Goal: Task Accomplishment & Management: Complete application form

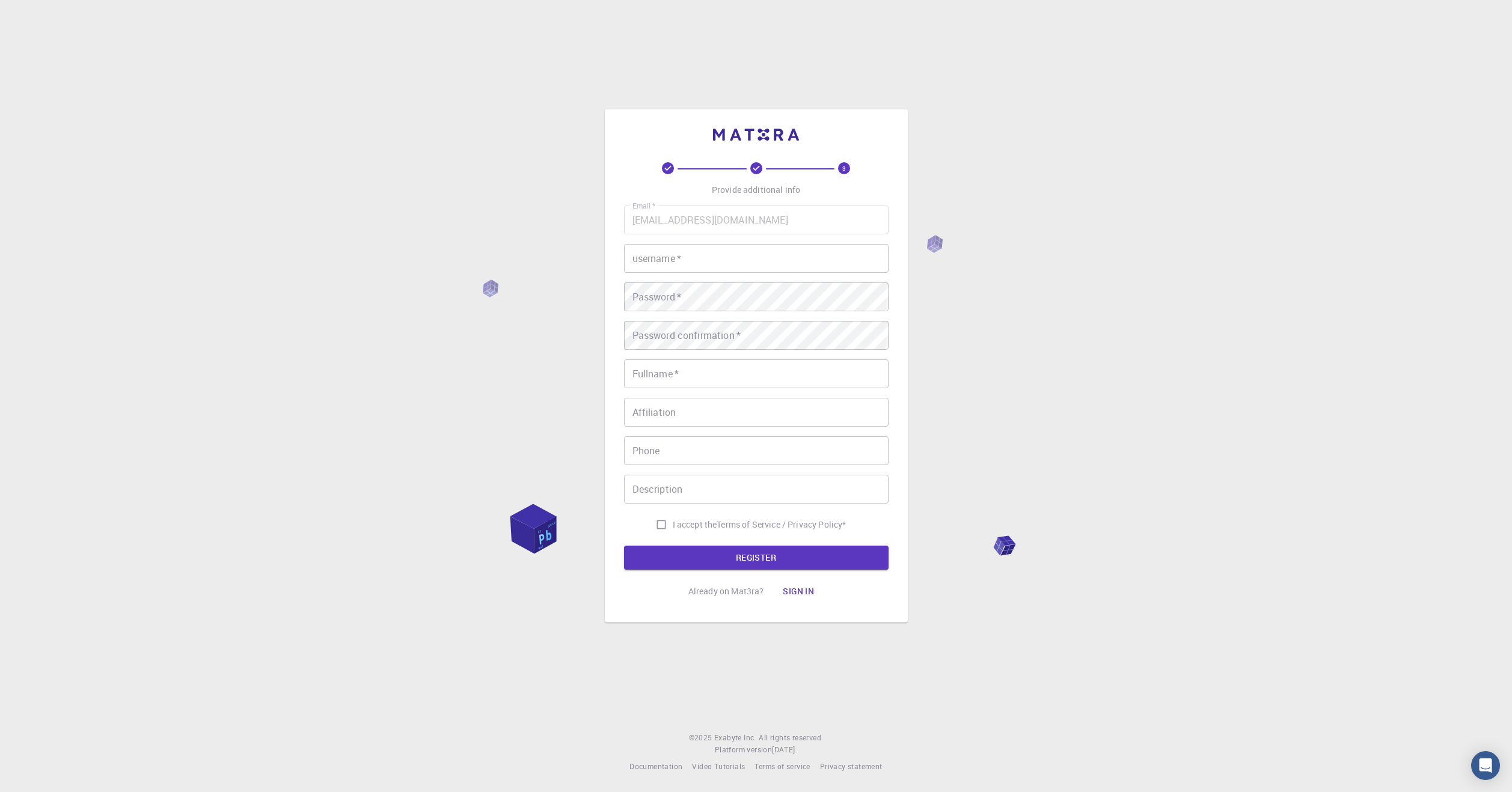
click at [746, 252] on input "username   *" at bounding box center [756, 258] width 264 height 29
type input "HBÇ"
click at [555, 277] on div "3 Provide additional info Email   * [EMAIL_ADDRESS][DOMAIN_NAME] Email   * user…" at bounding box center [756, 396] width 1512 height 792
click at [990, 396] on div "3 Provide additional info Email   * [EMAIL_ADDRESS][DOMAIN_NAME] Email   * user…" at bounding box center [756, 396] width 1512 height 792
click at [657, 285] on div "Password   * Password   *" at bounding box center [756, 297] width 264 height 29
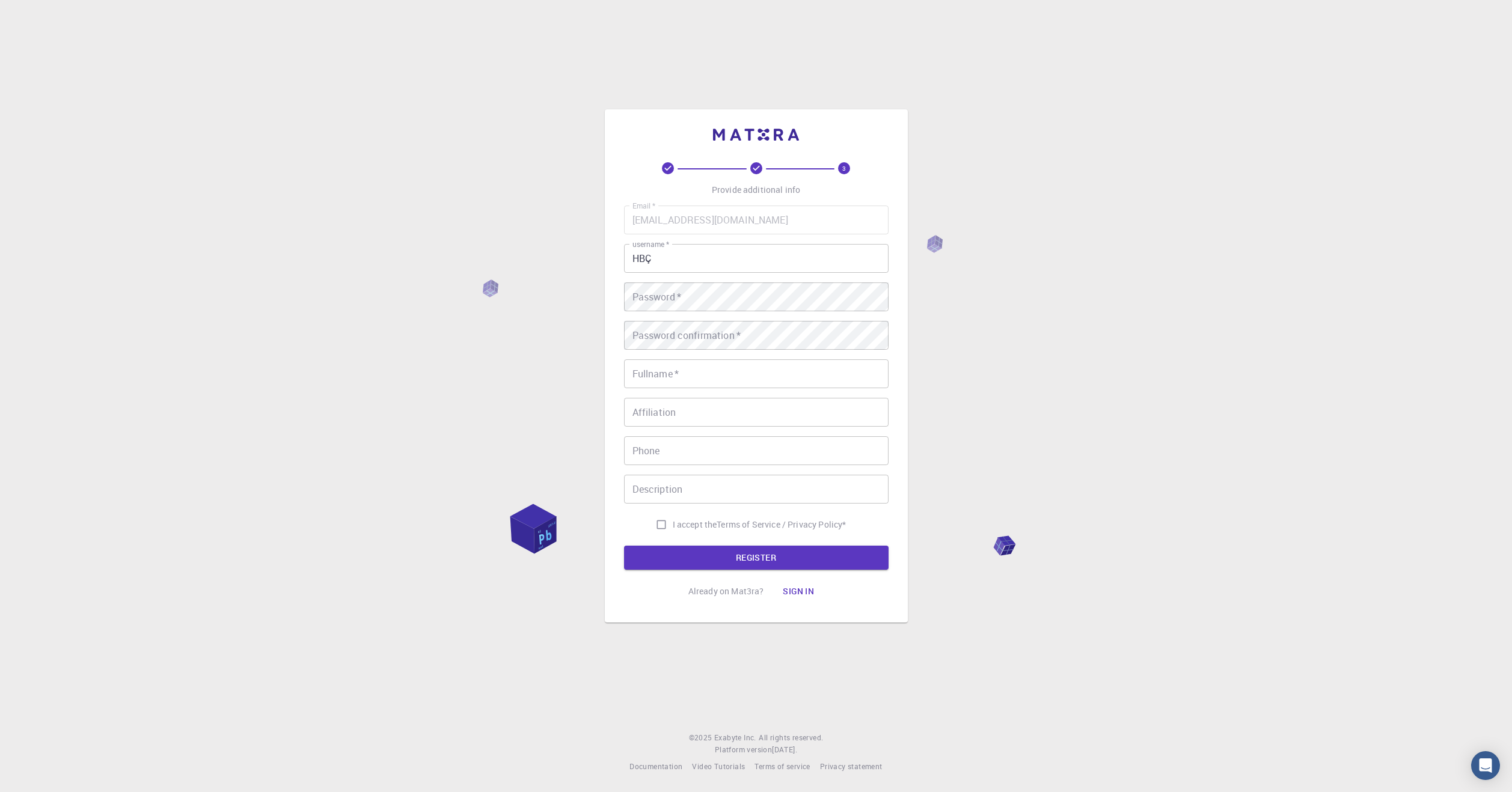
drag, startPoint x: 1048, startPoint y: 379, endPoint x: 989, endPoint y: 398, distance: 62.0
click at [1045, 380] on div "3 Provide additional info Email   * [EMAIL_ADDRESS][DOMAIN_NAME] Email   * user…" at bounding box center [756, 396] width 1512 height 792
click at [722, 380] on input "Fullname   *" at bounding box center [756, 374] width 264 height 29
type input "[PERSON_NAME]"
click at [710, 405] on input "Affiliation" at bounding box center [756, 412] width 264 height 29
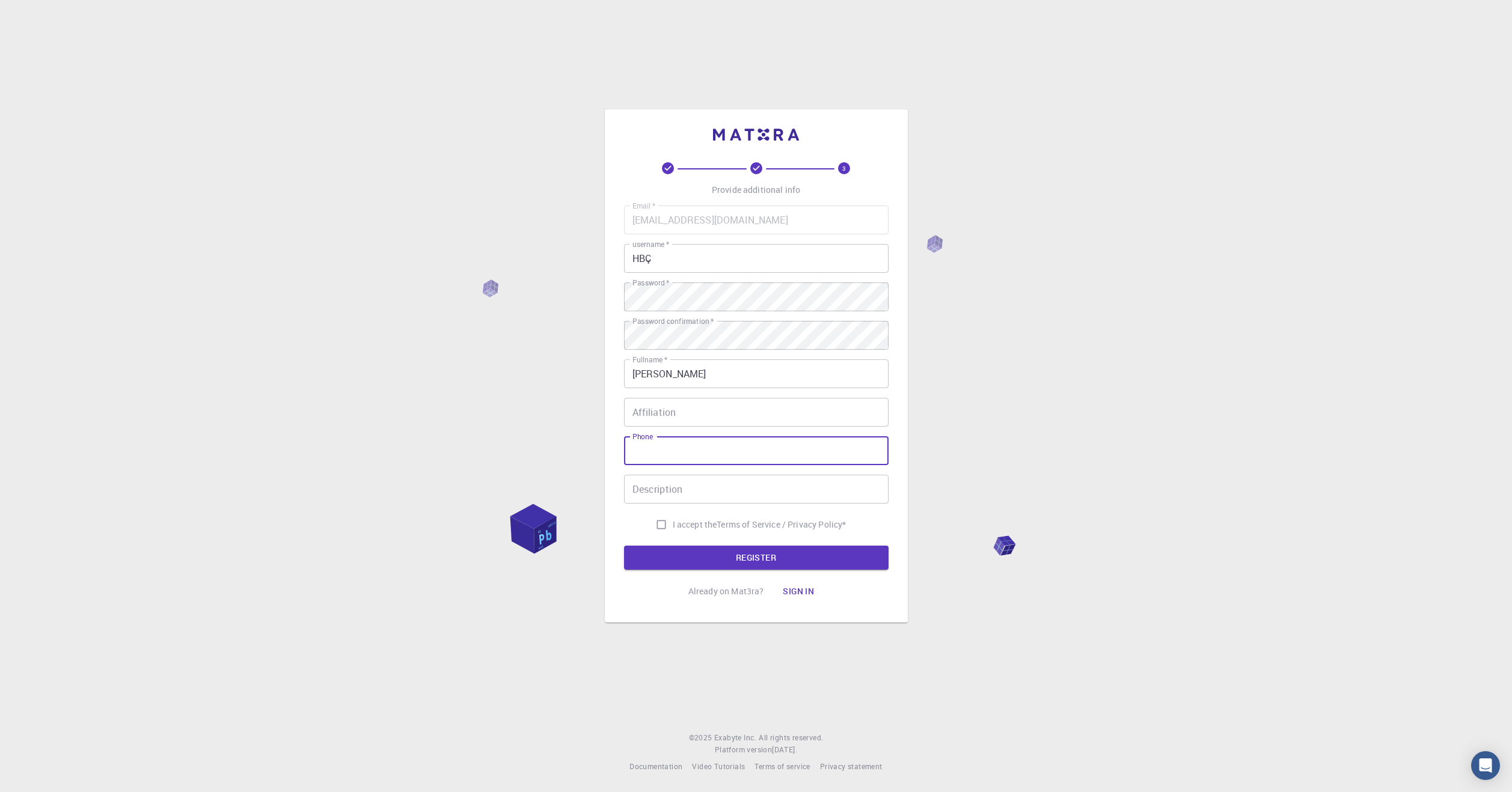
click at [690, 460] on input "Phone" at bounding box center [756, 450] width 264 height 29
click at [688, 485] on input "Description" at bounding box center [756, 489] width 264 height 29
click at [689, 524] on span "I accept the" at bounding box center [695, 524] width 45 height 12
click at [673, 524] on input "I accept the Terms of Service / Privacy Policy *" at bounding box center [661, 524] width 23 height 23
checkbox input "true"
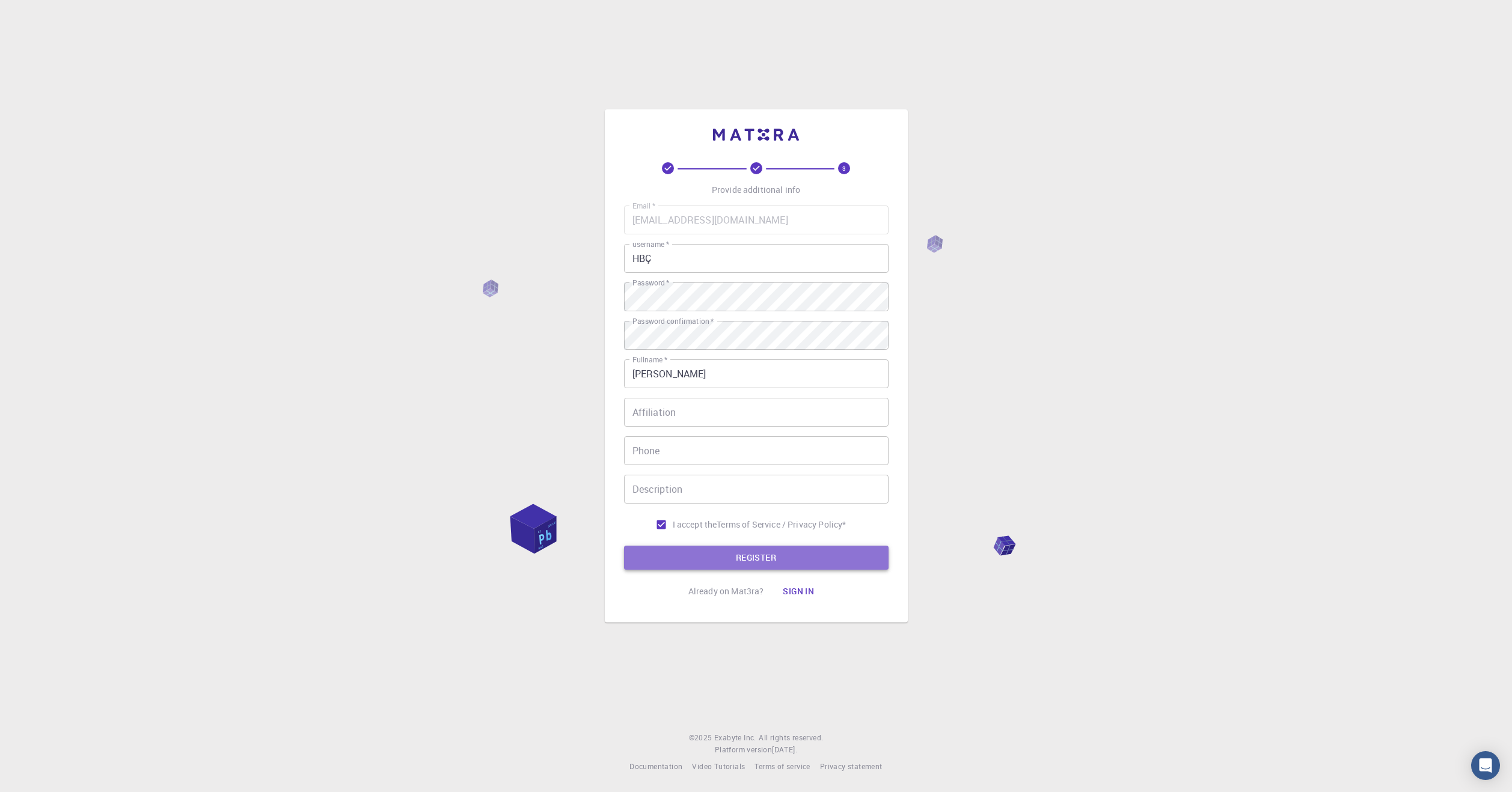
click at [731, 555] on button "REGISTER" at bounding box center [756, 557] width 264 height 24
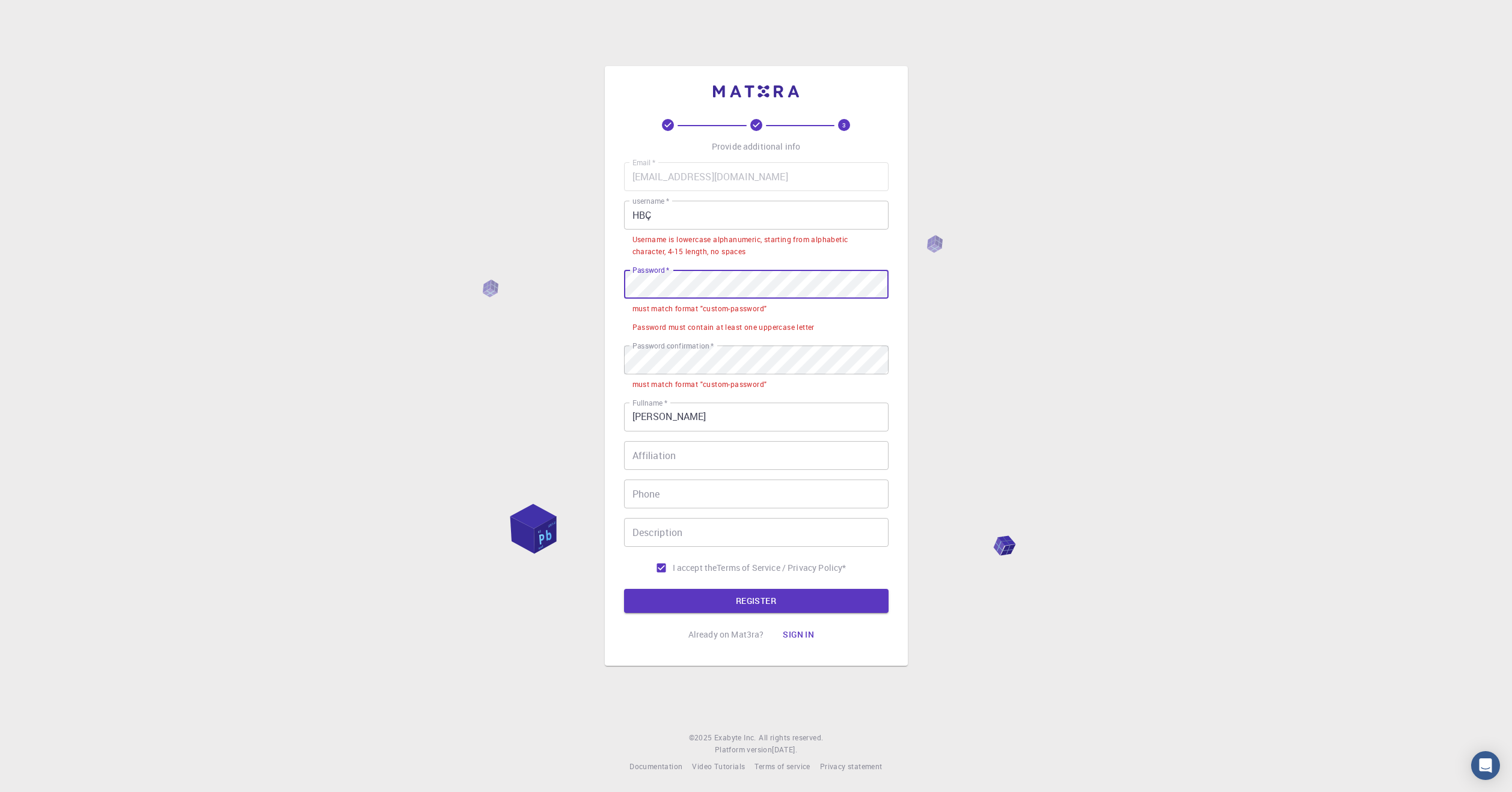
click at [693, 223] on input "HBÇ" at bounding box center [756, 215] width 264 height 29
drag, startPoint x: 693, startPoint y: 223, endPoint x: 672, endPoint y: 223, distance: 21.0
click at [672, 223] on input "HBÇ" at bounding box center [756, 215] width 264 height 29
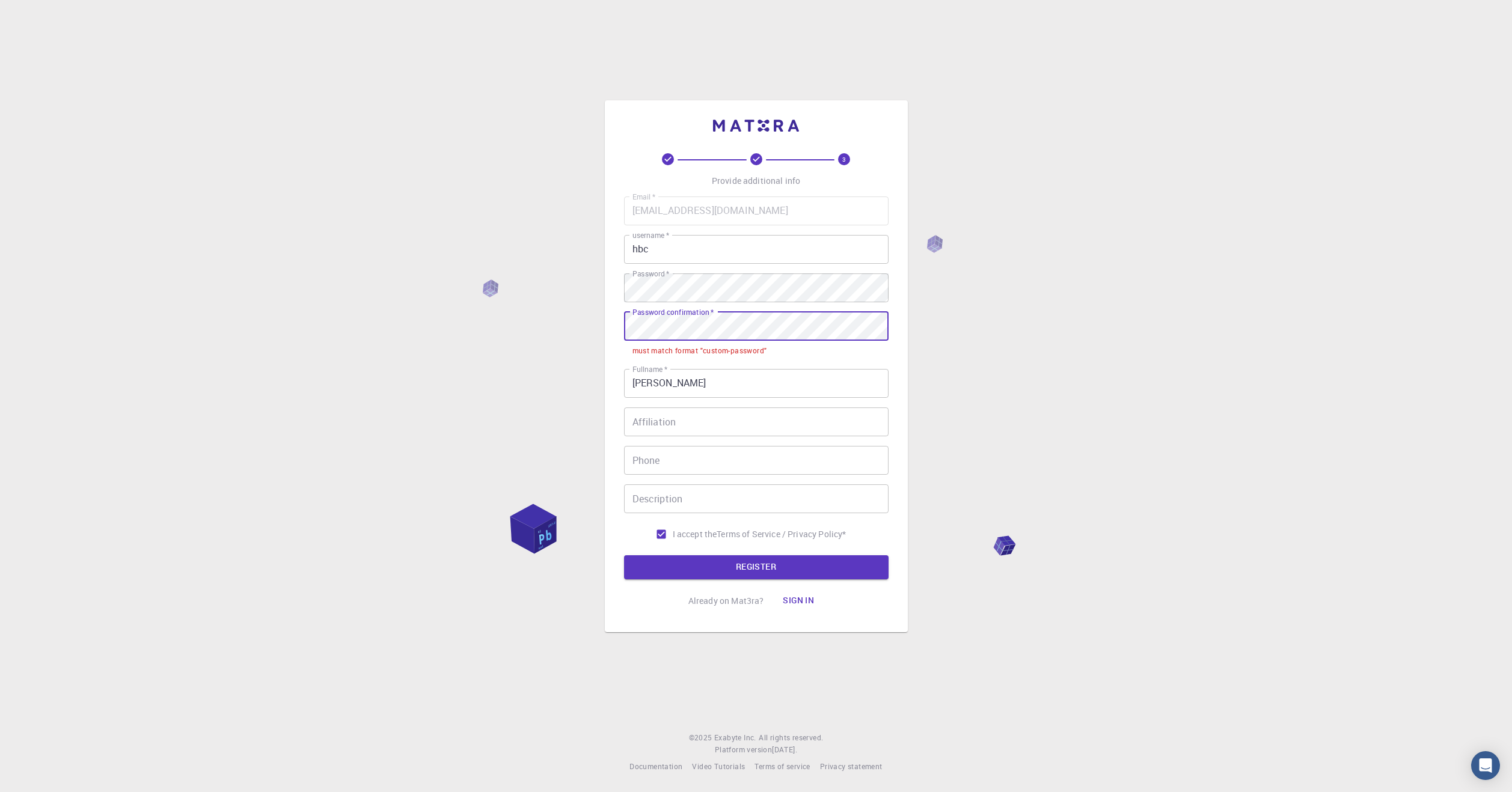
click at [574, 325] on div "3 Provide additional info Email   * [EMAIL_ADDRESS][DOMAIN_NAME] Email   * user…" at bounding box center [756, 396] width 1512 height 792
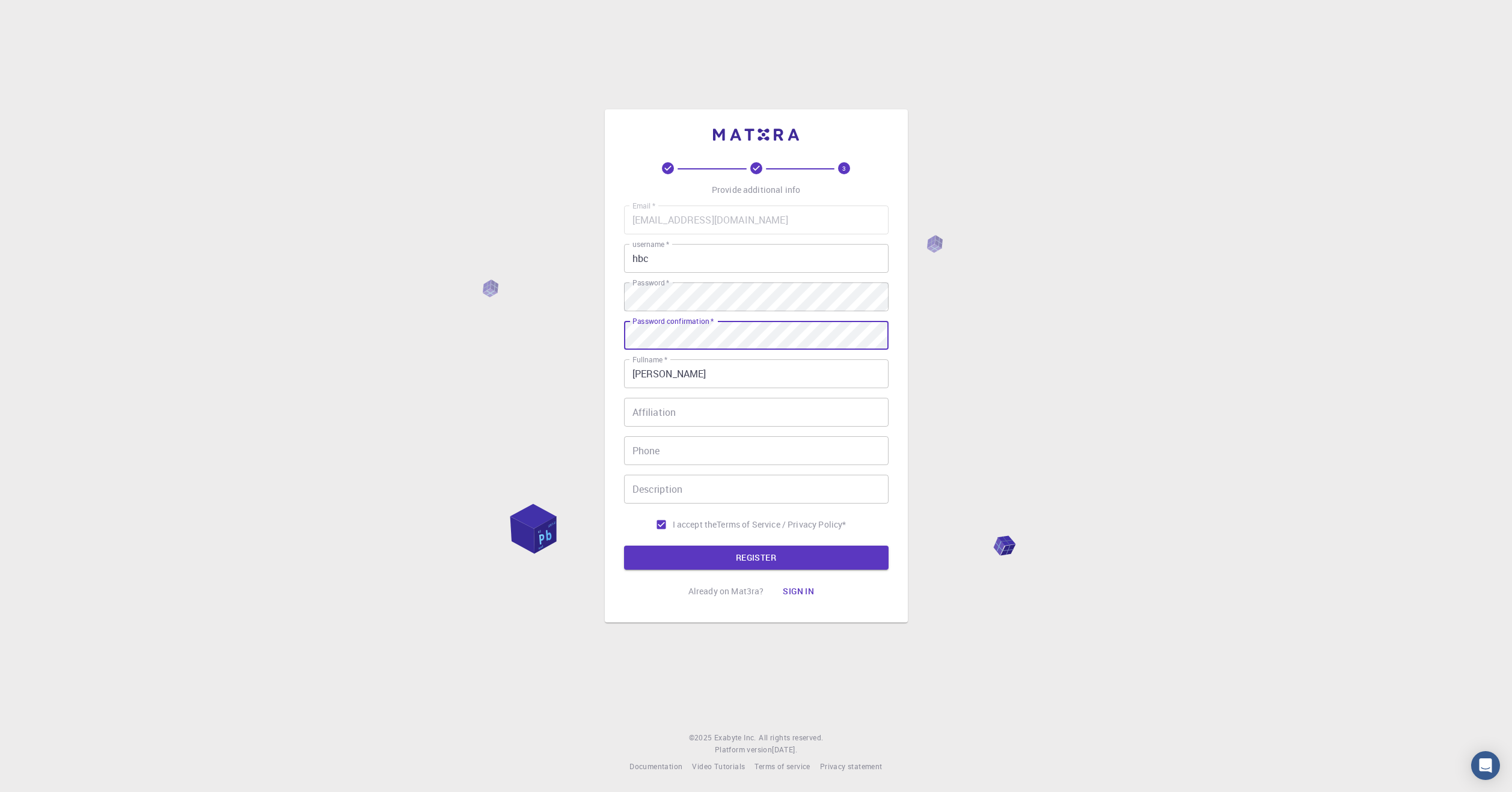
click at [624, 545] on button "REGISTER" at bounding box center [756, 557] width 264 height 24
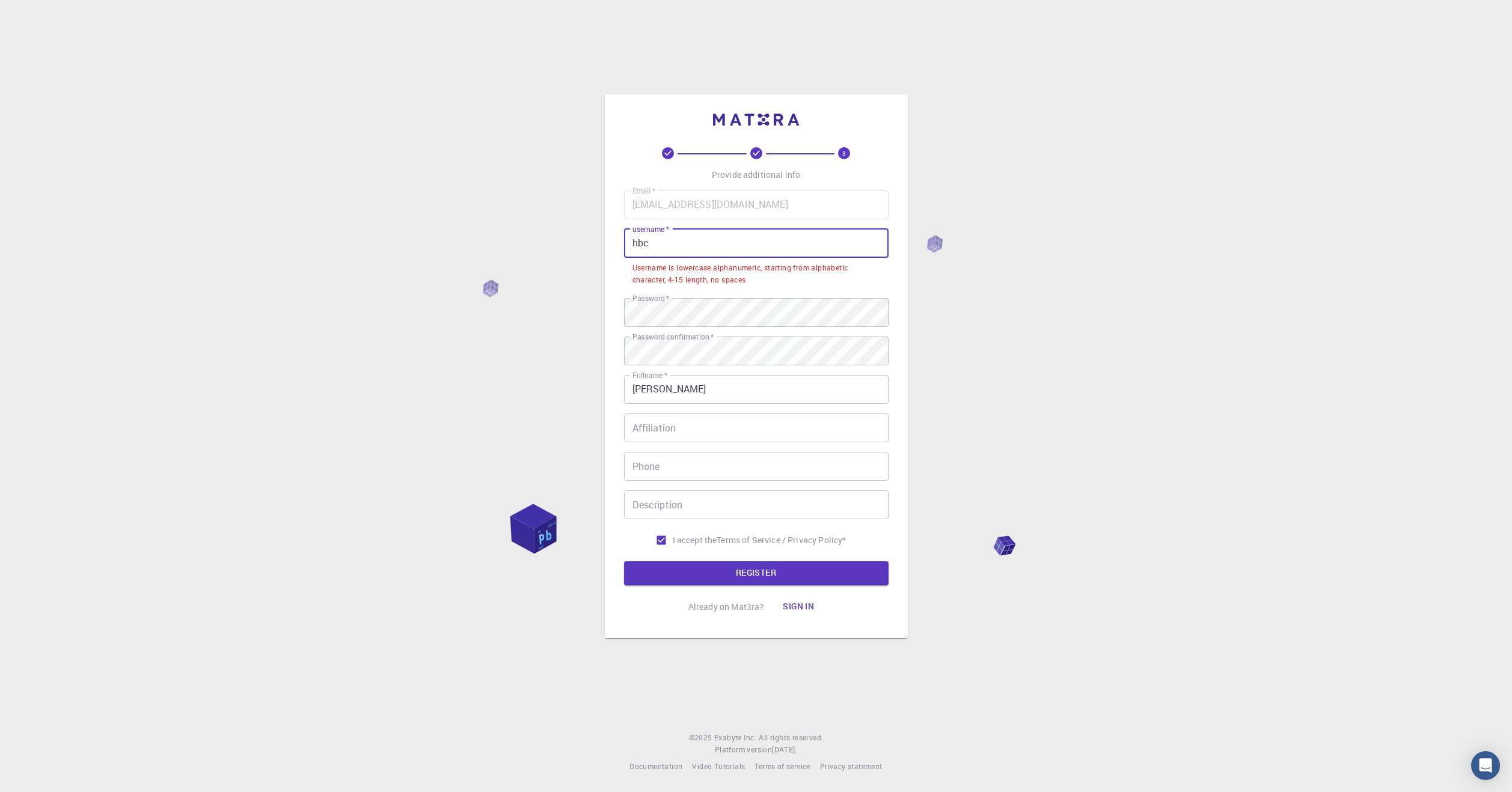
click at [682, 251] on input "hbc" at bounding box center [756, 243] width 264 height 29
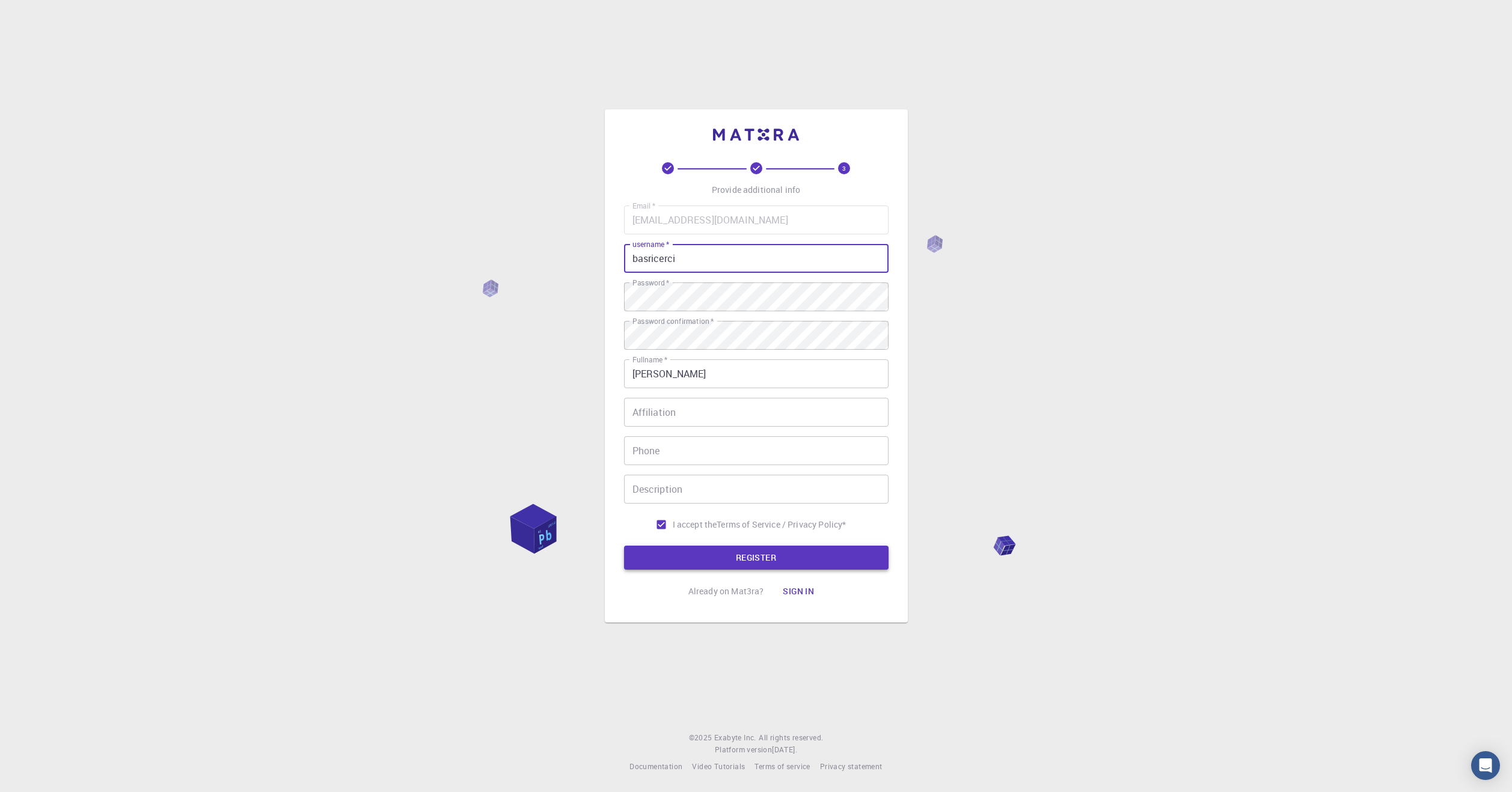
type input "basricerci"
click at [787, 554] on button "REGISTER" at bounding box center [756, 557] width 264 height 24
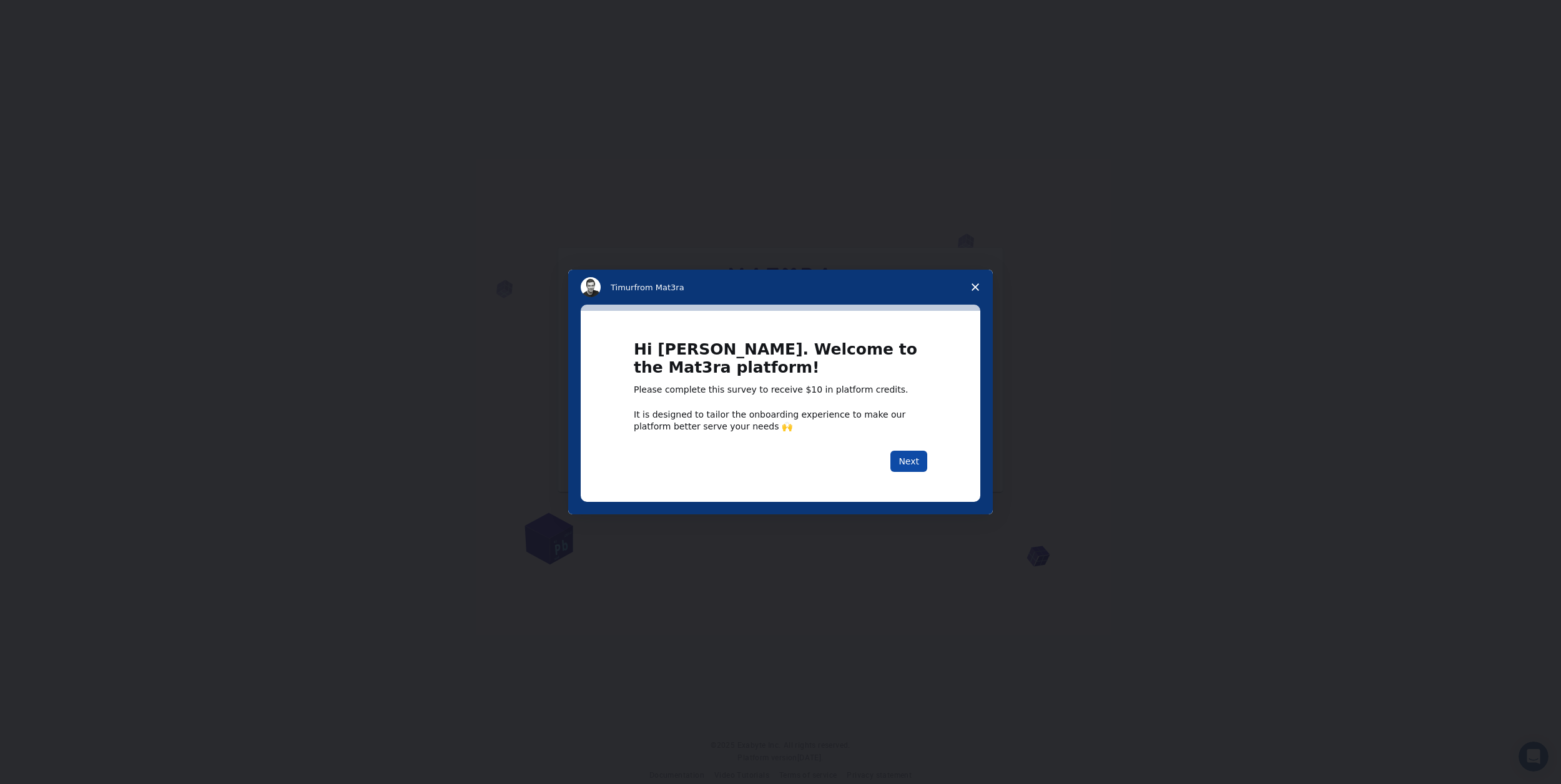
click at [910, 470] on button "Next" at bounding box center [909, 461] width 37 height 21
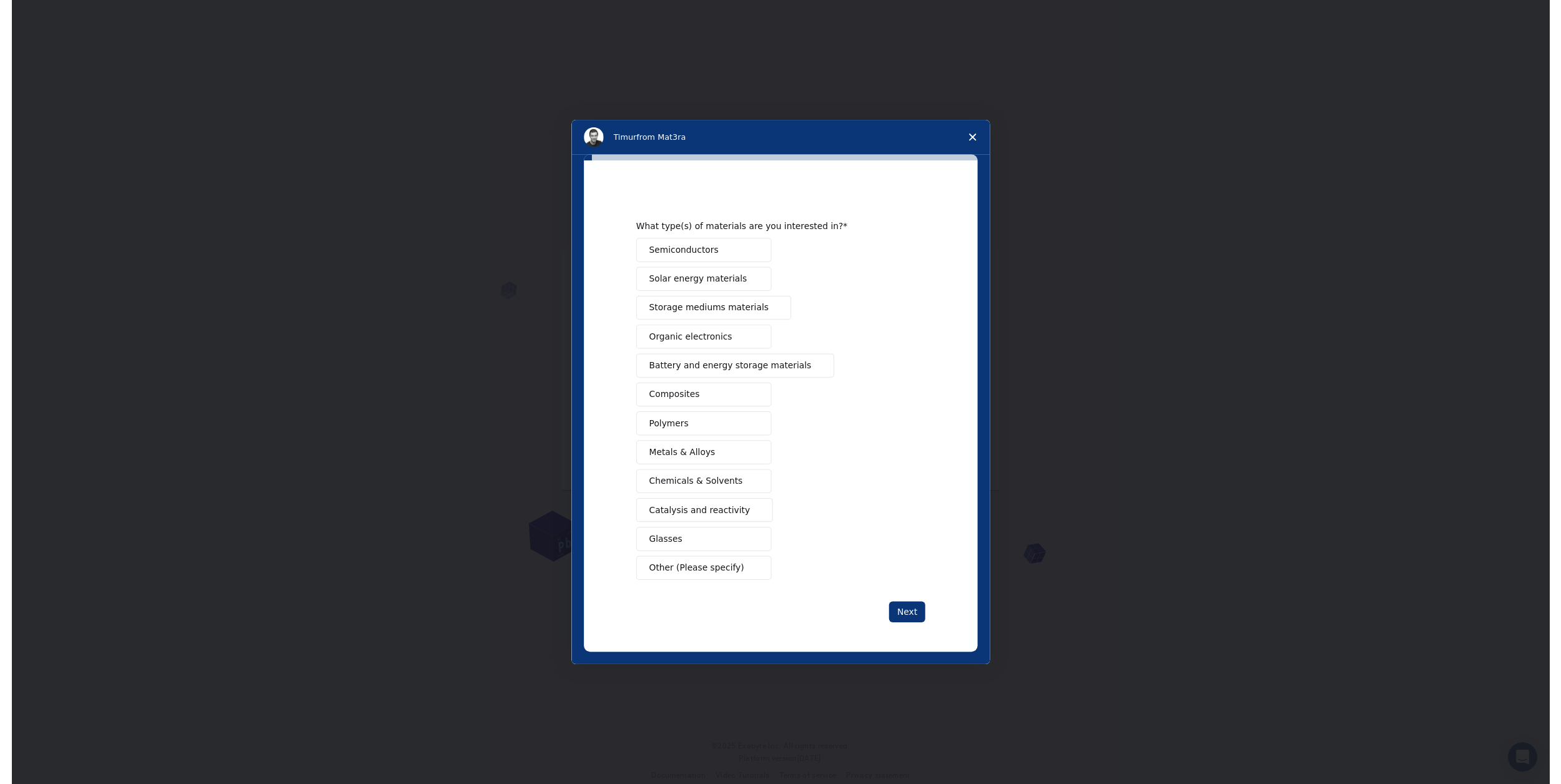
drag, startPoint x: 734, startPoint y: 451, endPoint x: 734, endPoint y: 474, distance: 23.0
click at [734, 465] on button "Metals & Alloys" at bounding box center [713, 459] width 137 height 24
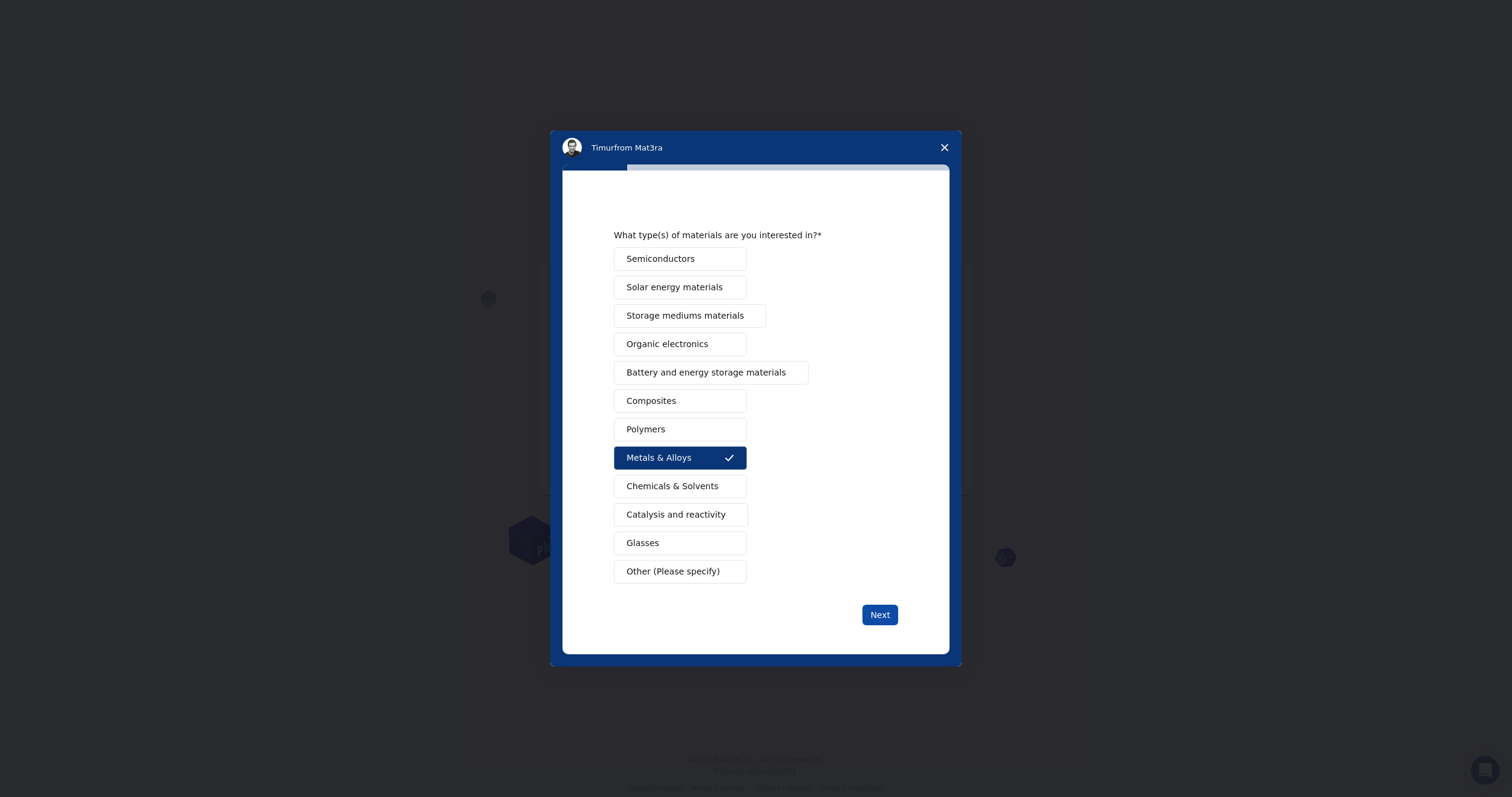
click at [878, 610] on button "Next" at bounding box center [880, 614] width 36 height 21
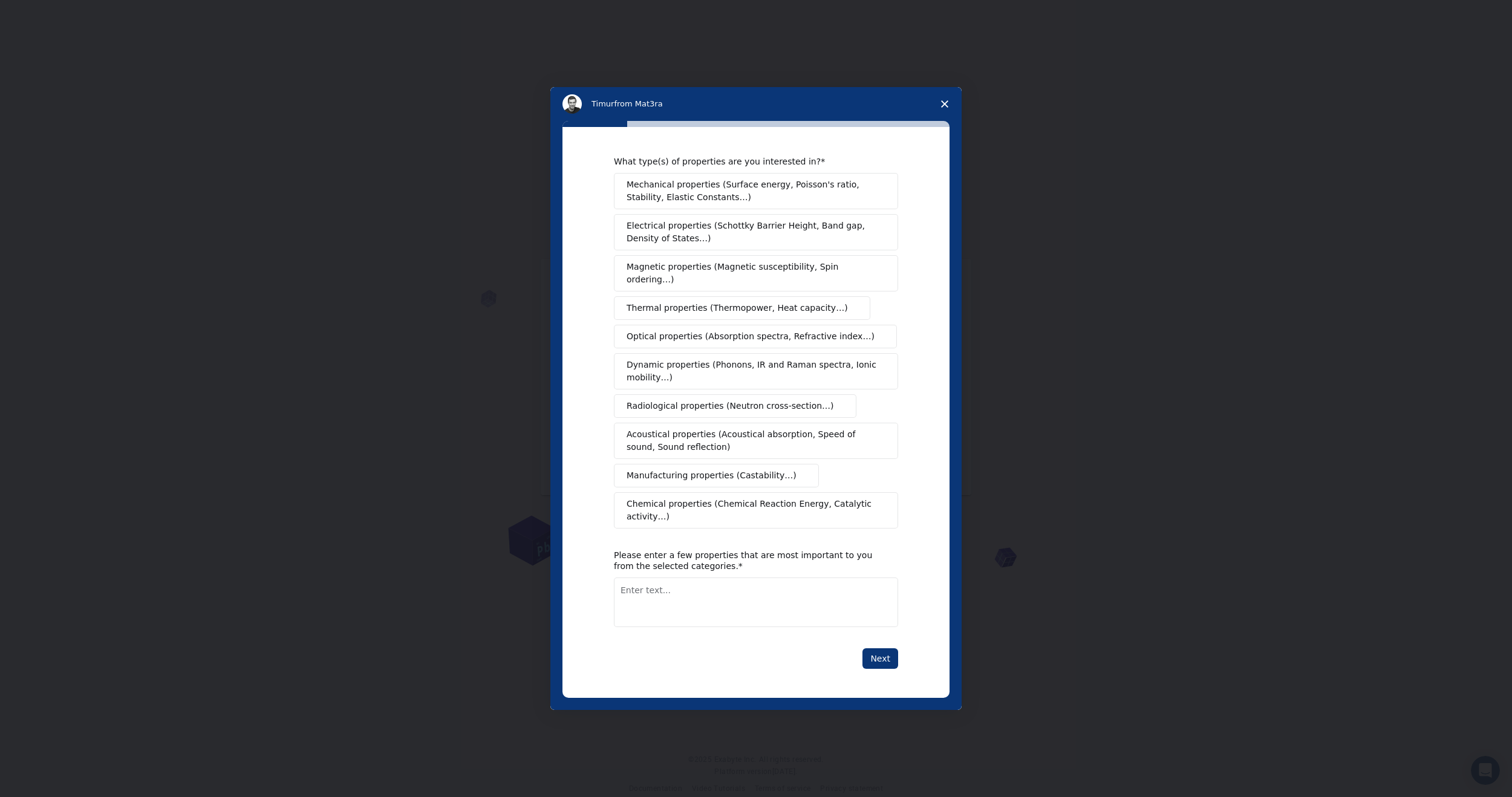
click at [728, 204] on span "Mechanical properties (Surface energy, Poisson's ratio, Stability, Elastic Cons…" at bounding box center [752, 191] width 252 height 26
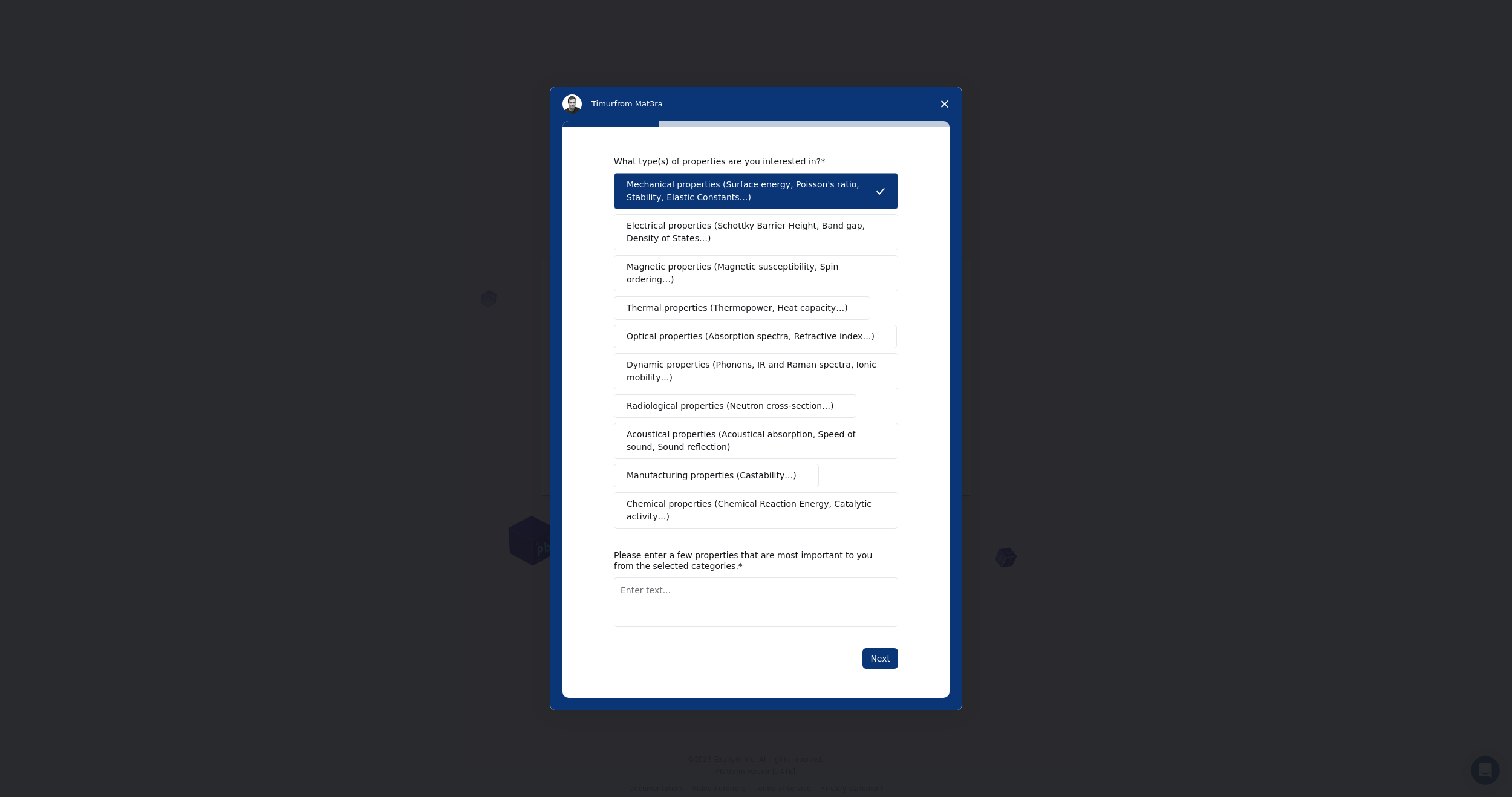
click at [698, 287] on button "Magnetic properties (Magnetic susceptibility, Spin ordering…)" at bounding box center [756, 273] width 284 height 36
click at [688, 311] on span "Thermal properties (Thermopower, Heat capacity…)" at bounding box center [737, 308] width 221 height 13
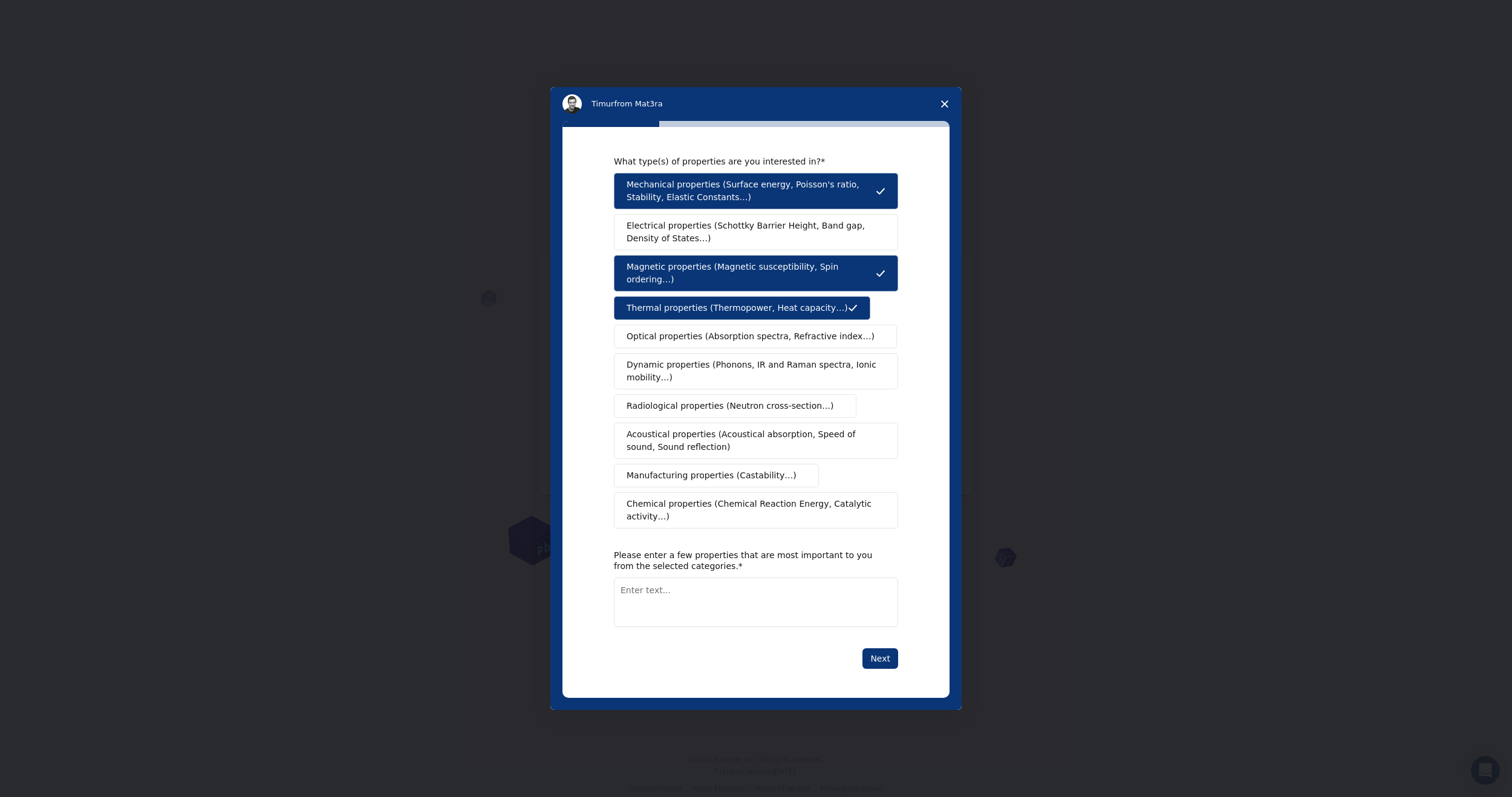
click at [700, 471] on span "Manufacturing properties (Castability…)" at bounding box center [711, 476] width 170 height 13
click at [888, 648] on button "Next" at bounding box center [880, 658] width 36 height 21
click at [797, 601] on textarea "Enter text..." at bounding box center [756, 602] width 284 height 50
click at [794, 594] on textarea "Enter text..." at bounding box center [756, 602] width 284 height 50
type textarea "high temperature mechanical properties"
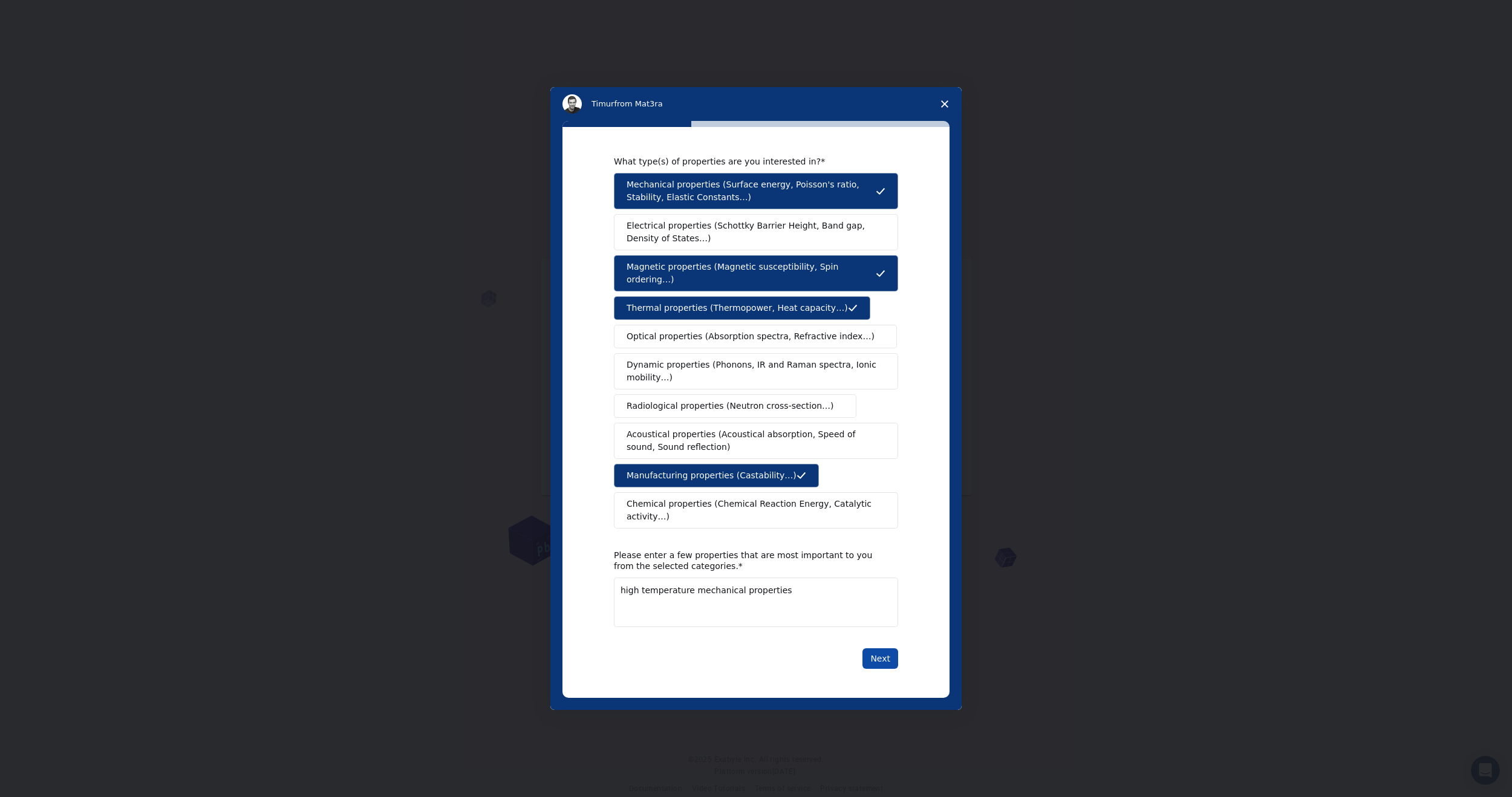
click at [883, 648] on button "Next" at bounding box center [880, 658] width 36 height 21
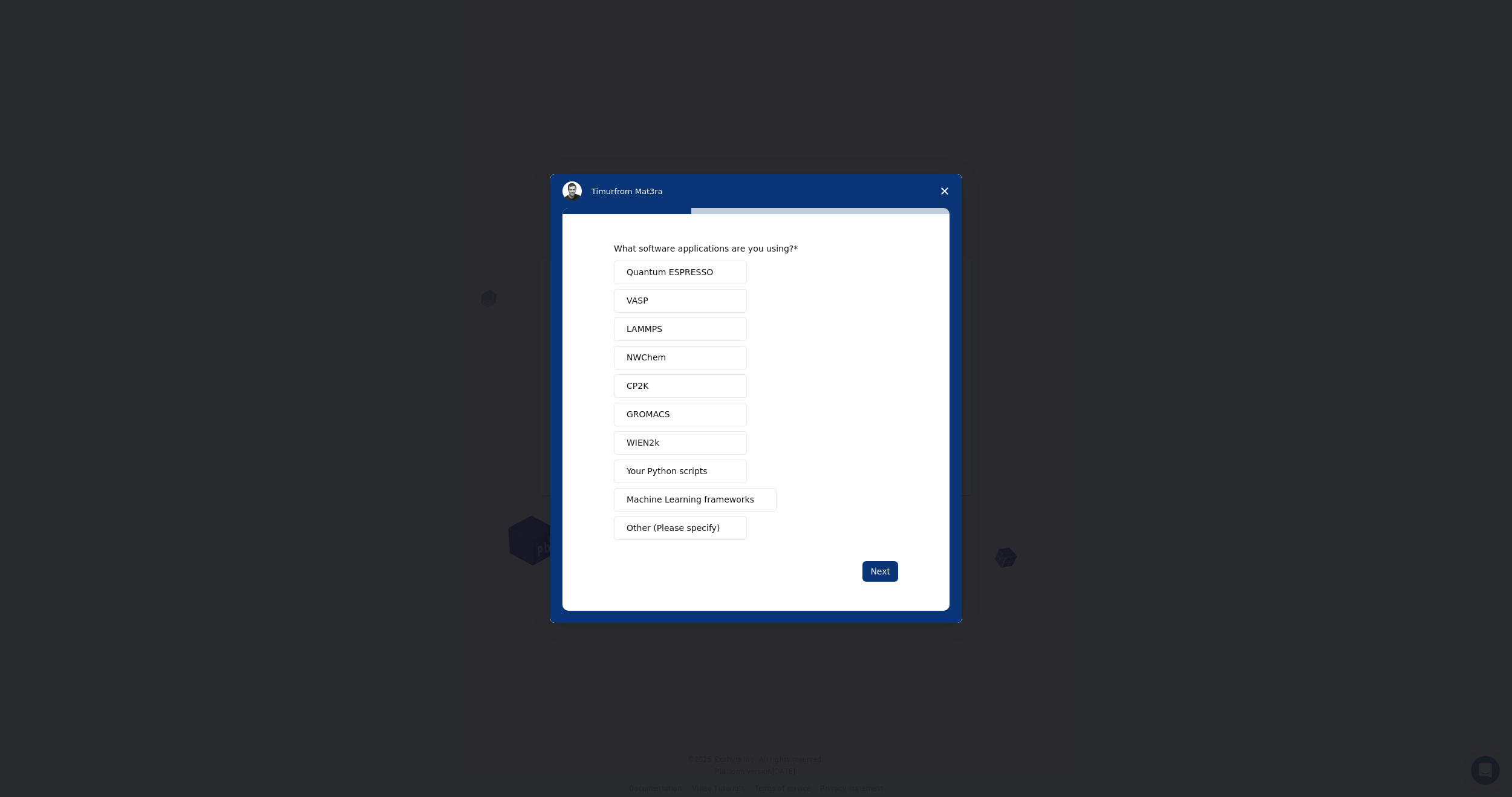
click at [701, 530] on span "Other (Please specify)" at bounding box center [673, 528] width 93 height 13
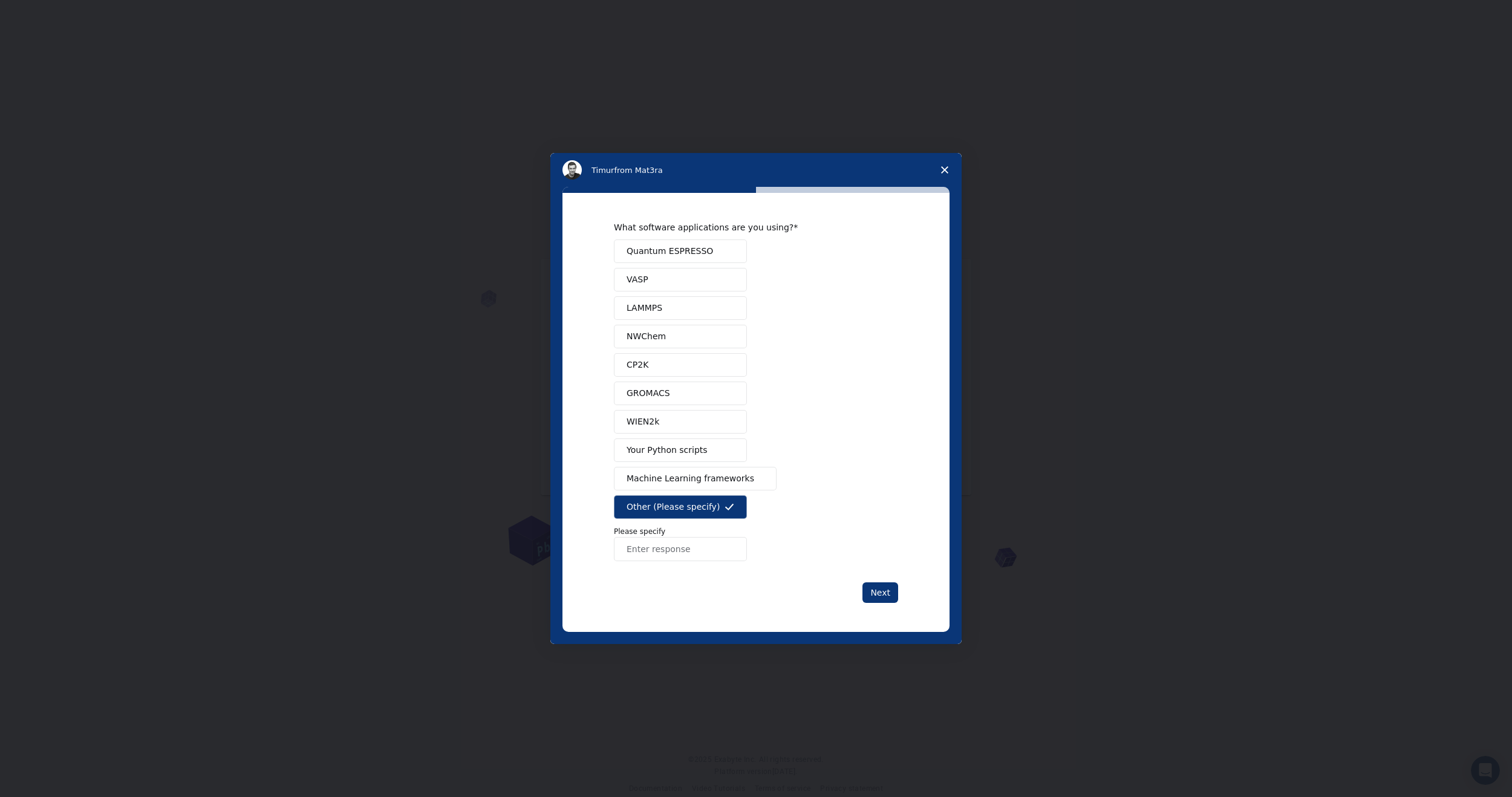
click at [696, 555] on input "Enter response" at bounding box center [680, 549] width 133 height 24
type input "h"
click at [686, 288] on button "VASP" at bounding box center [680, 279] width 133 height 23
click at [689, 503] on span "Other (Please specify)" at bounding box center [673, 507] width 93 height 13
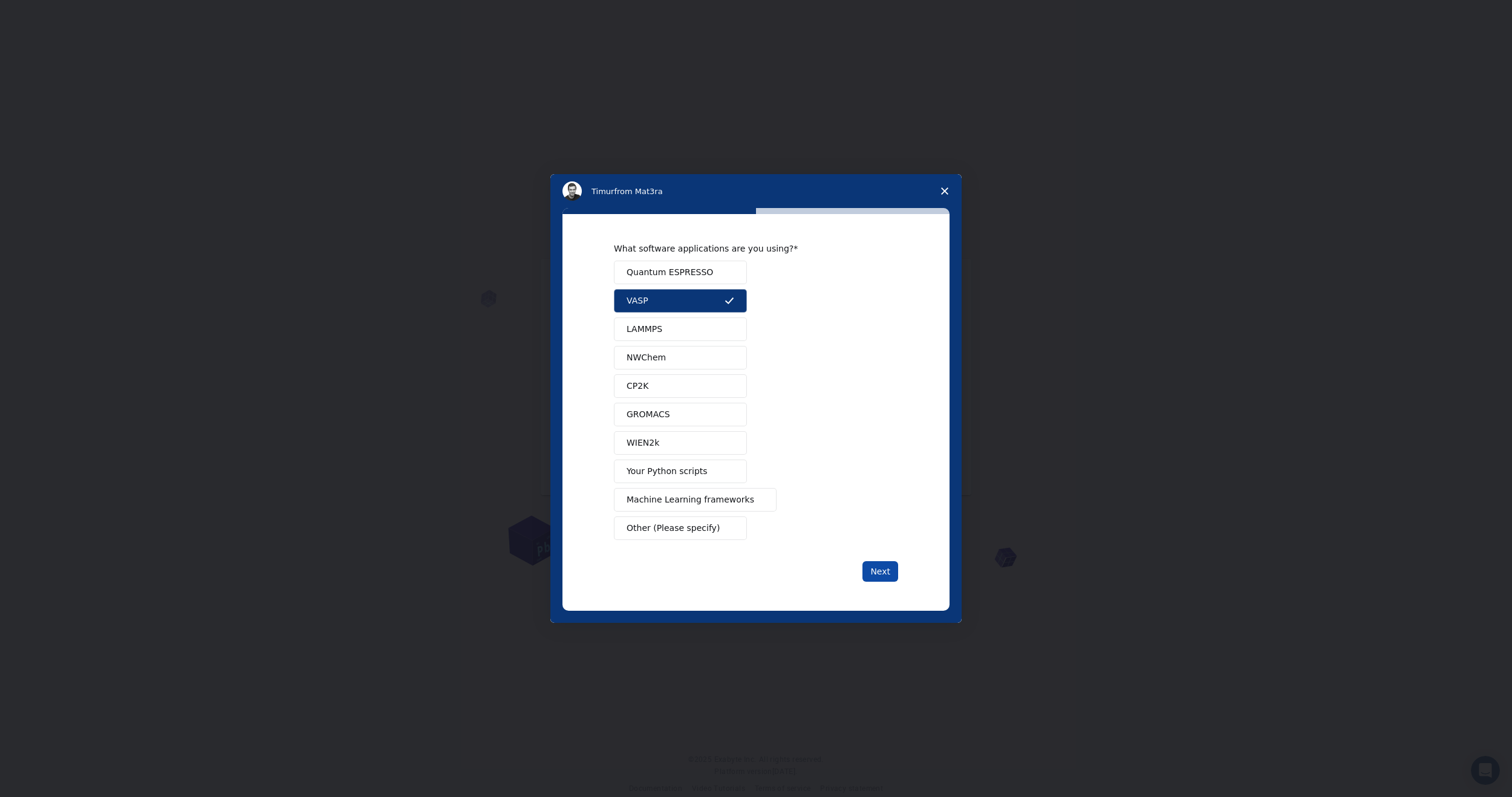
click at [883, 574] on button "Next" at bounding box center [880, 571] width 36 height 21
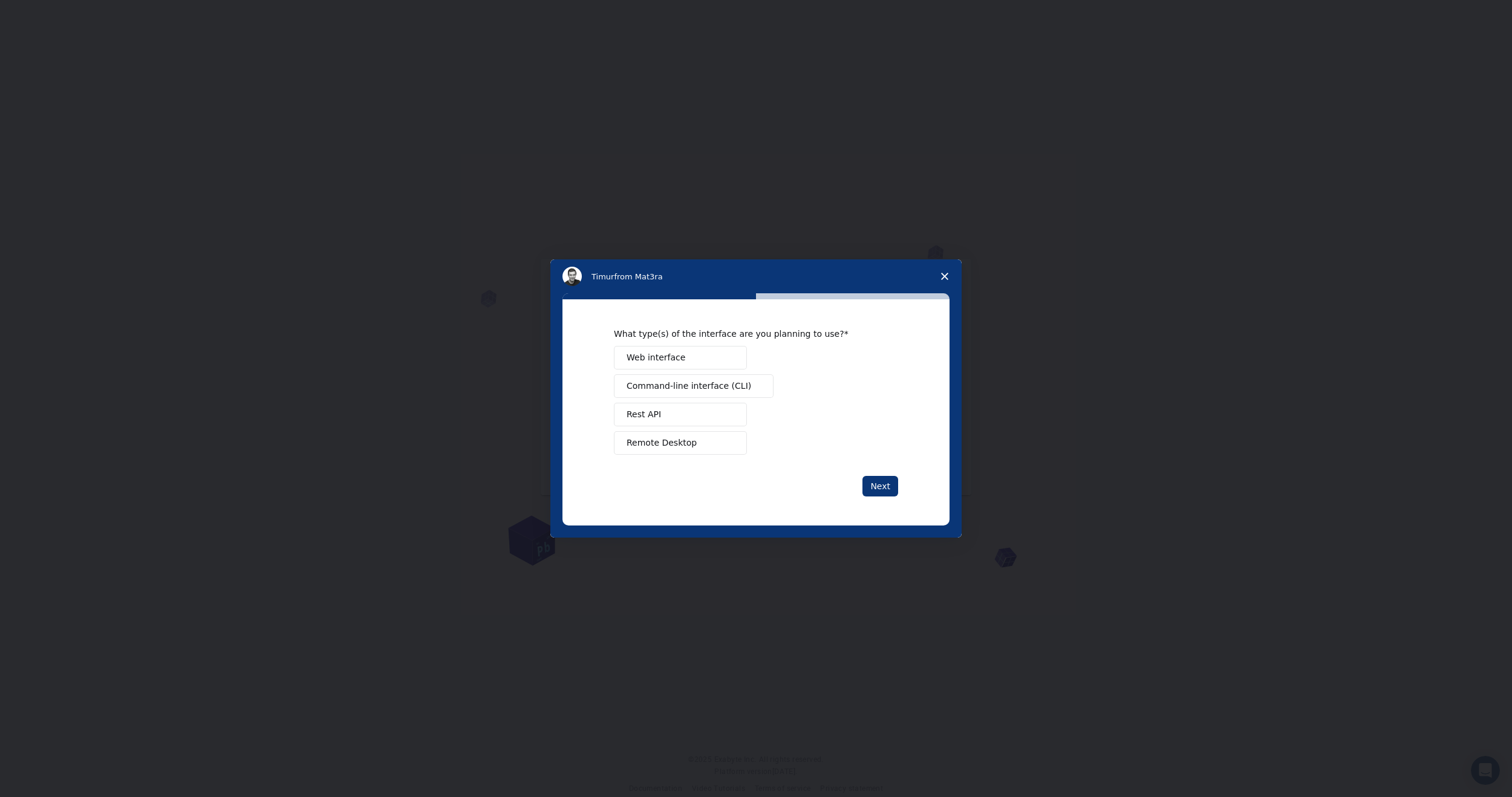
click at [713, 358] on button "Web interface" at bounding box center [680, 357] width 133 height 23
click at [881, 489] on button "Next" at bounding box center [880, 486] width 36 height 21
click at [696, 390] on button "Perform research" at bounding box center [680, 385] width 133 height 23
click at [880, 483] on button "Next" at bounding box center [880, 486] width 36 height 21
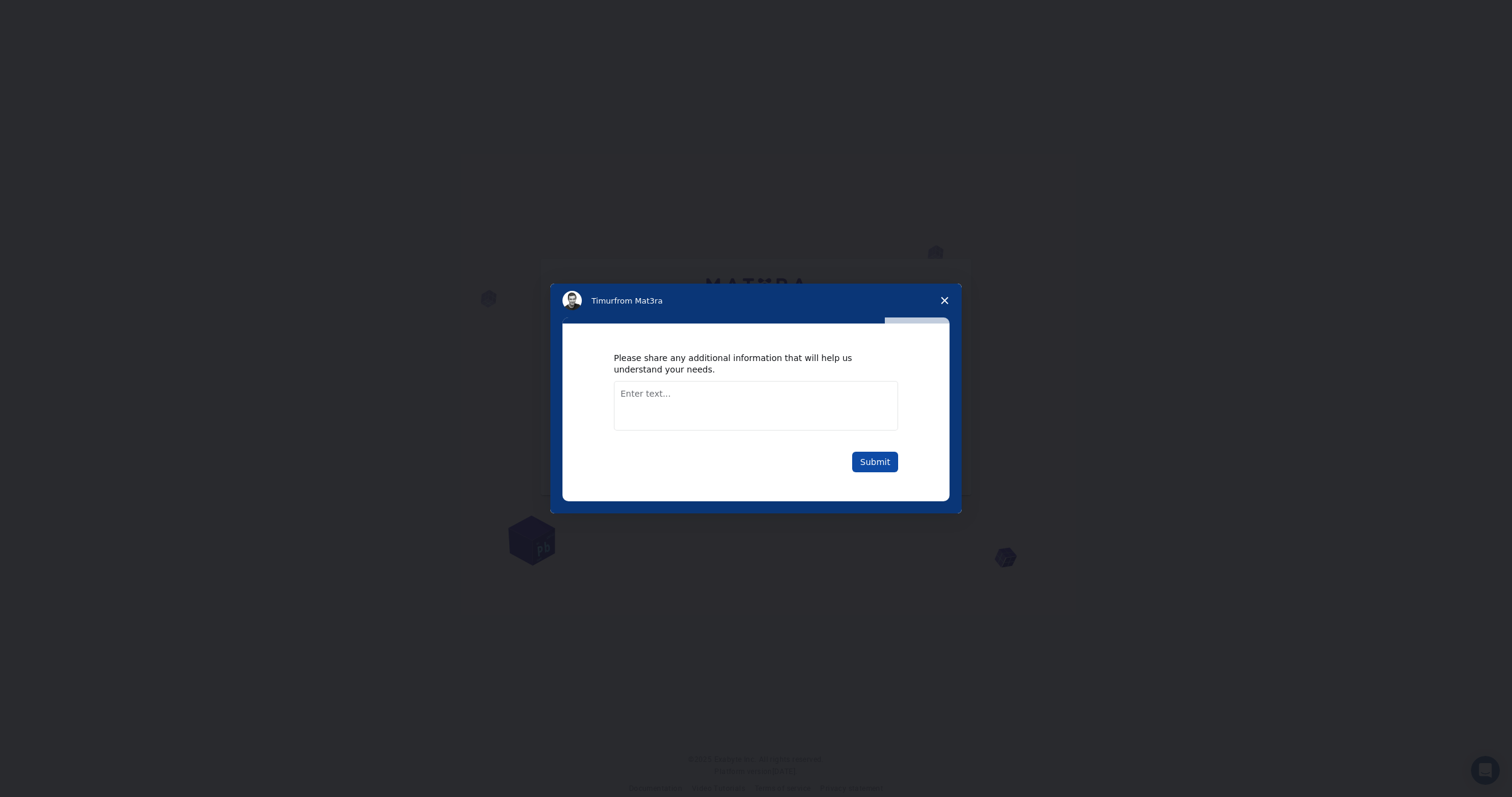
click at [885, 465] on button "Submit" at bounding box center [875, 461] width 46 height 21
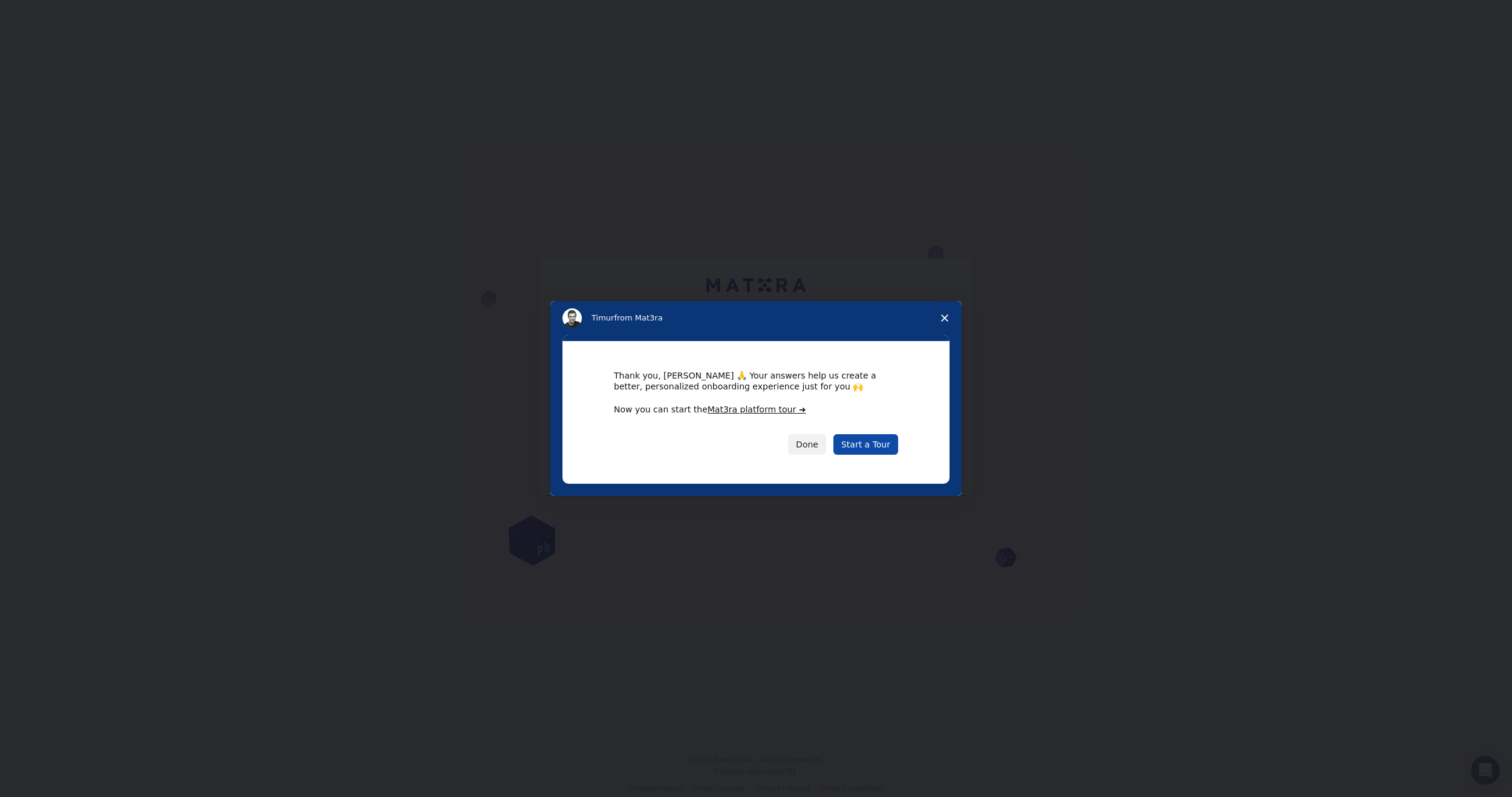
click at [881, 448] on link "Start a Tour" at bounding box center [866, 444] width 65 height 21
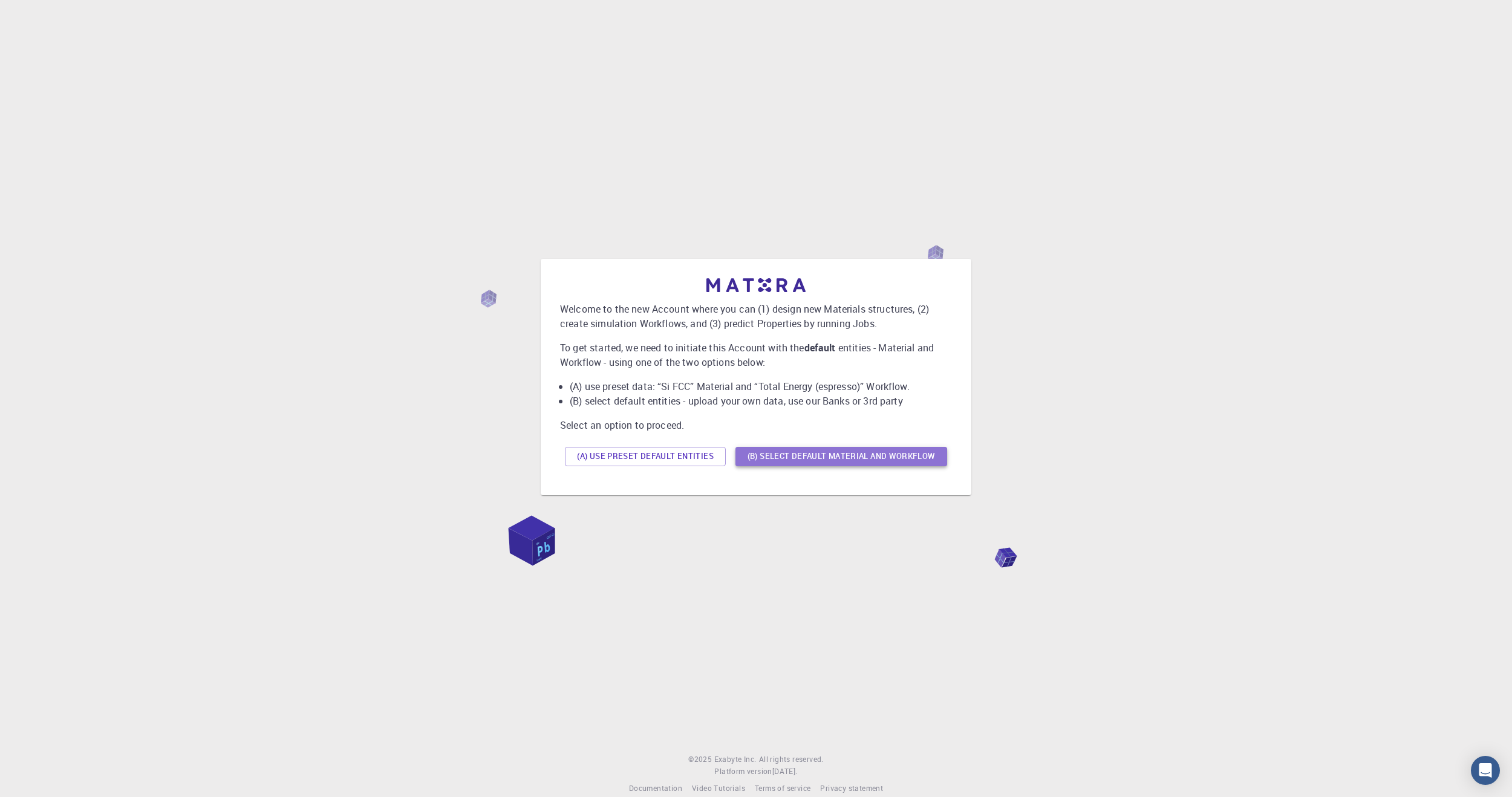
click at [838, 459] on button "(B) Select default material and workflow" at bounding box center [841, 456] width 212 height 19
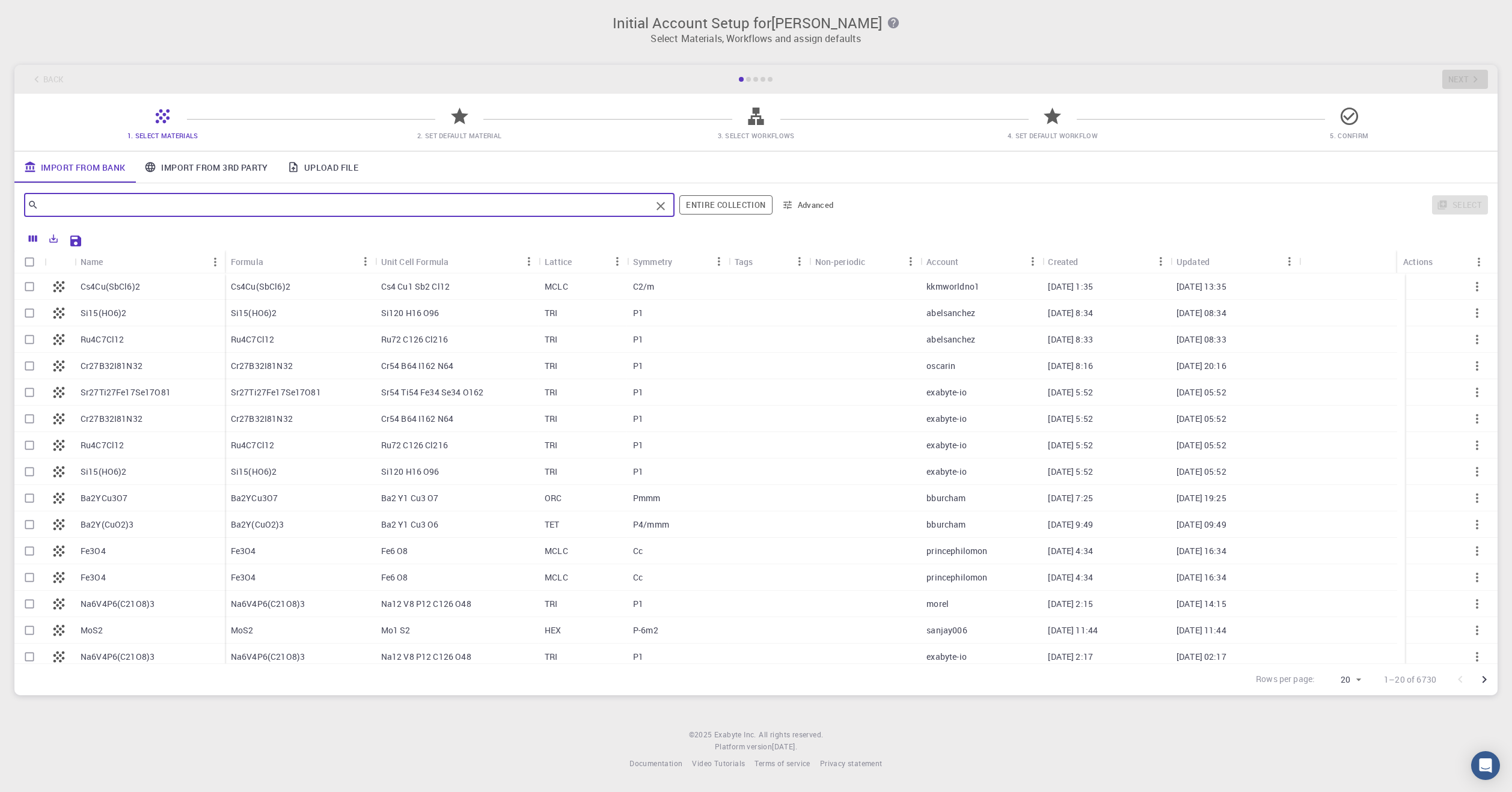
click at [490, 206] on input "text" at bounding box center [344, 205] width 613 height 17
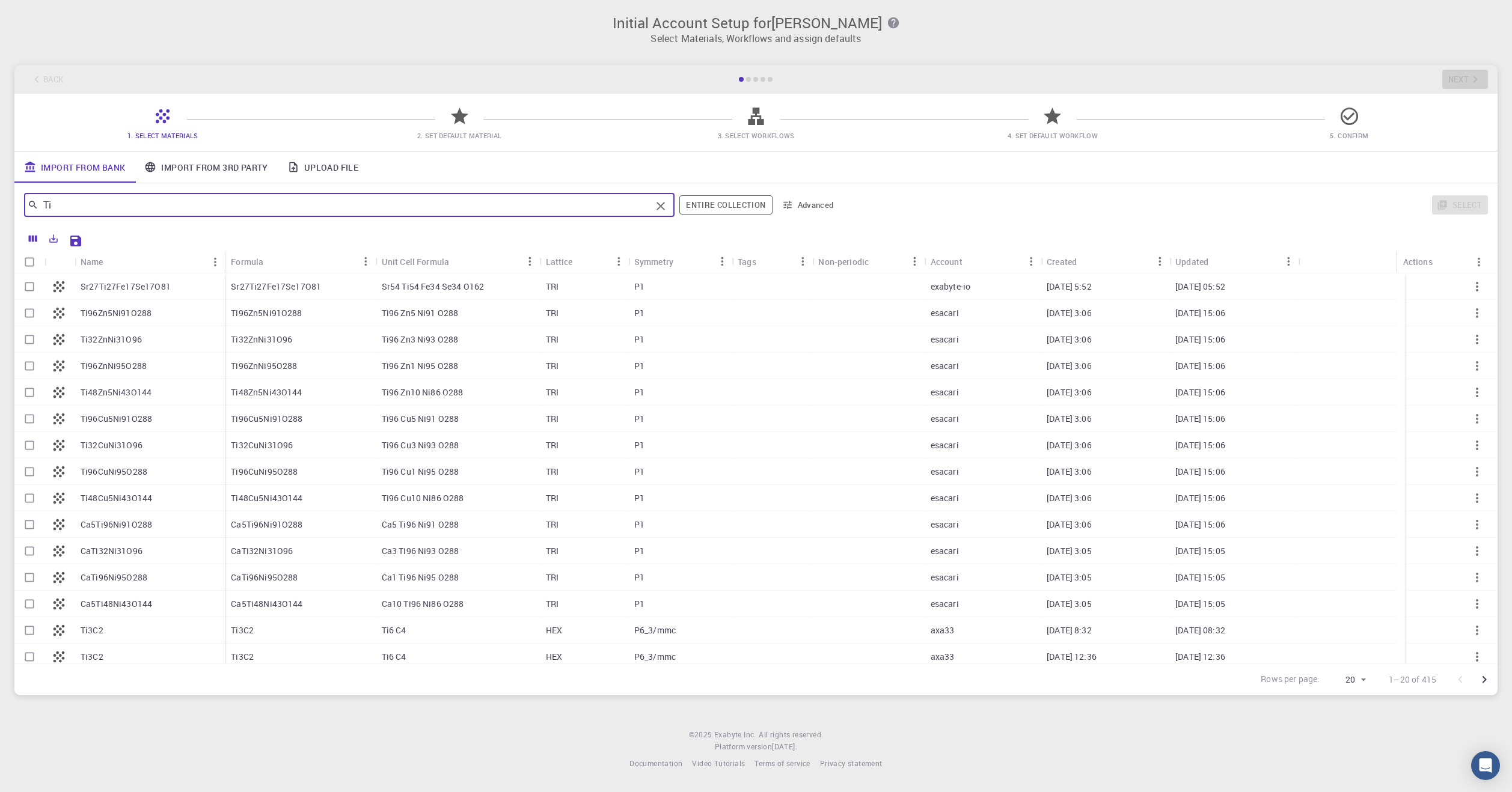
type input "Ti"
click at [157, 312] on div "Ti96Zn5Ni91O288" at bounding box center [149, 312] width 151 height 26
checkbox input "true"
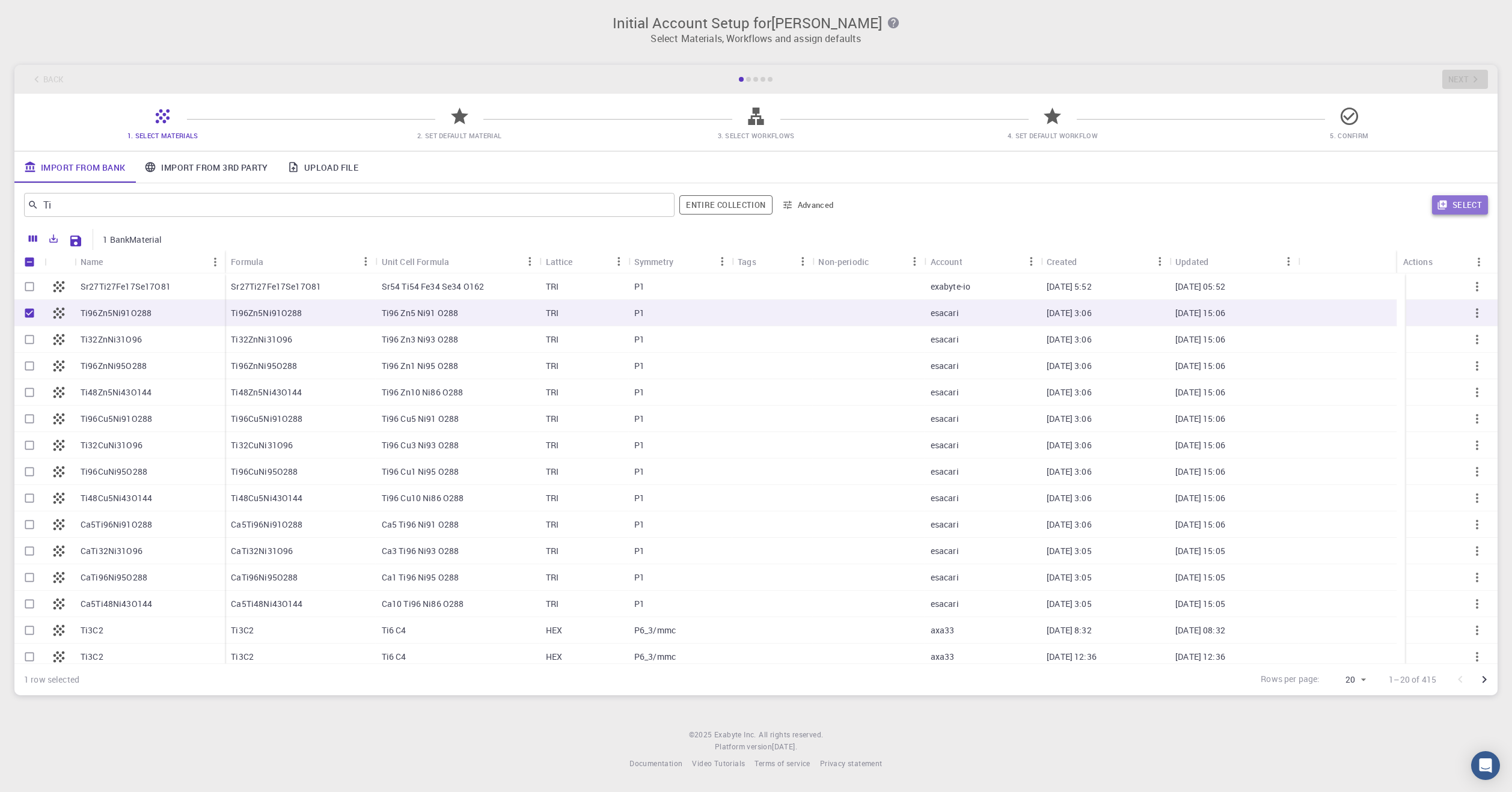
click at [1464, 201] on button "Select" at bounding box center [1460, 204] width 56 height 19
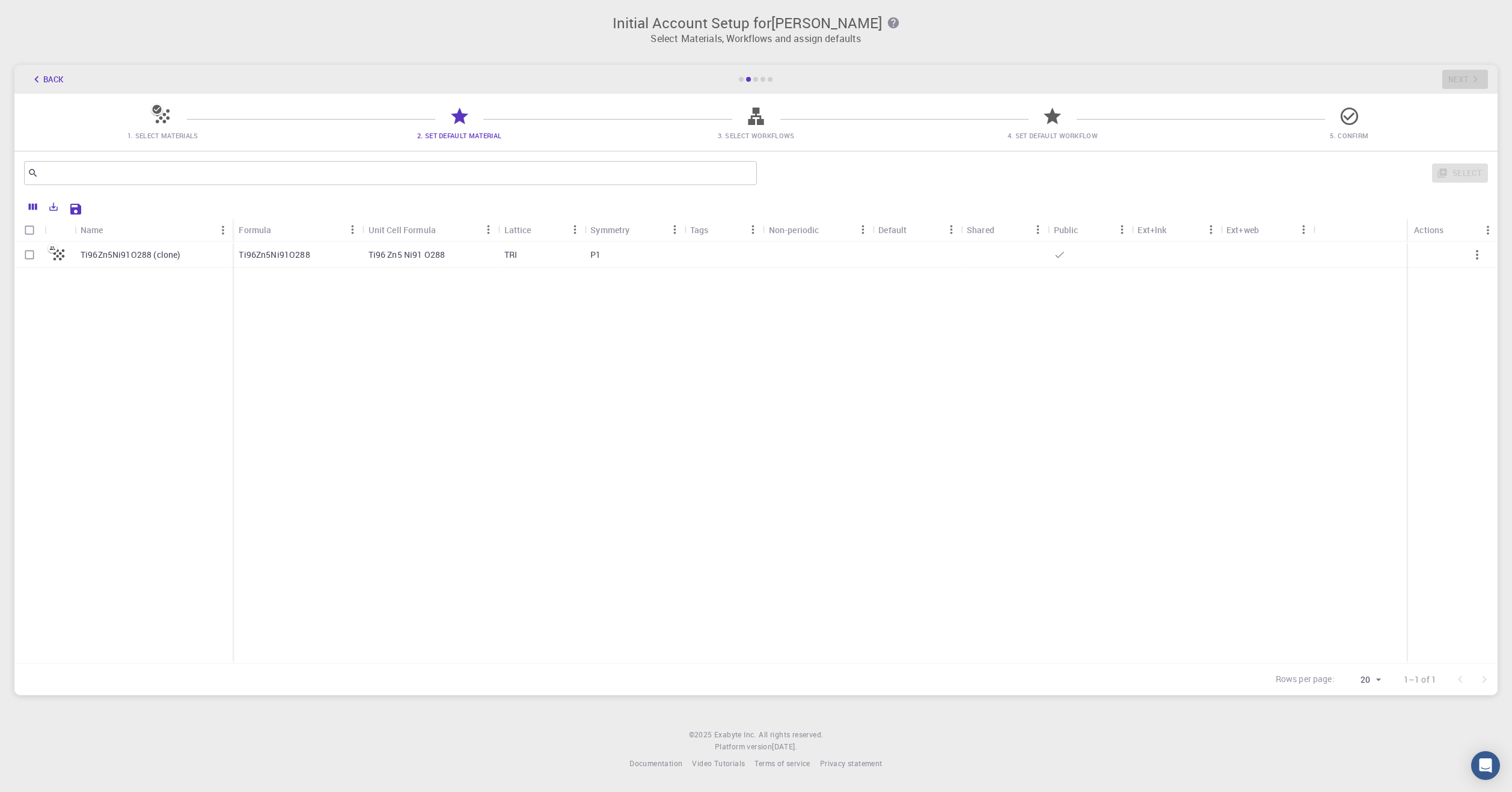
click at [734, 261] on div at bounding box center [723, 254] width 78 height 26
checkbox input "true"
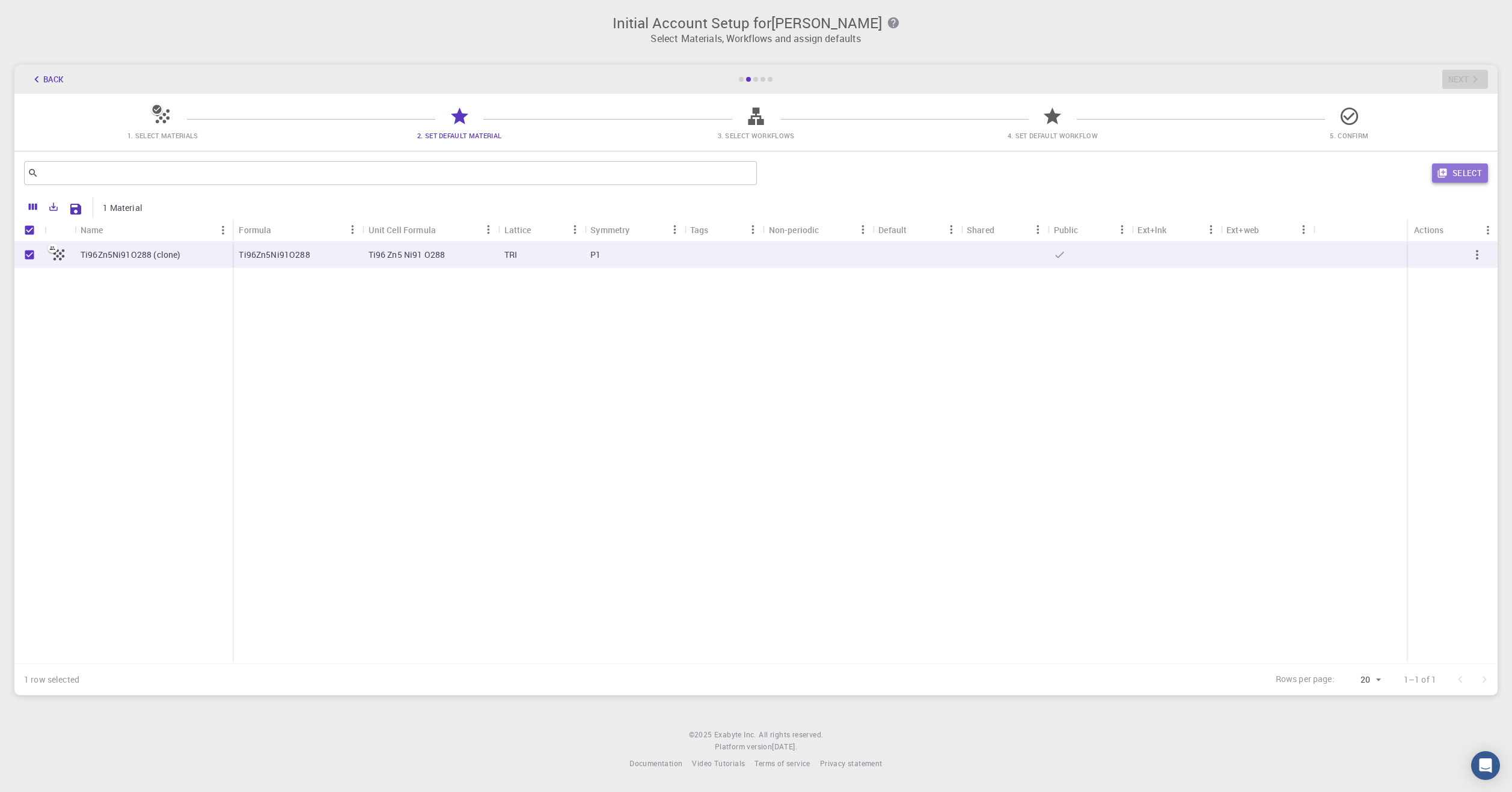
click at [1453, 172] on button "Select" at bounding box center [1460, 172] width 56 height 19
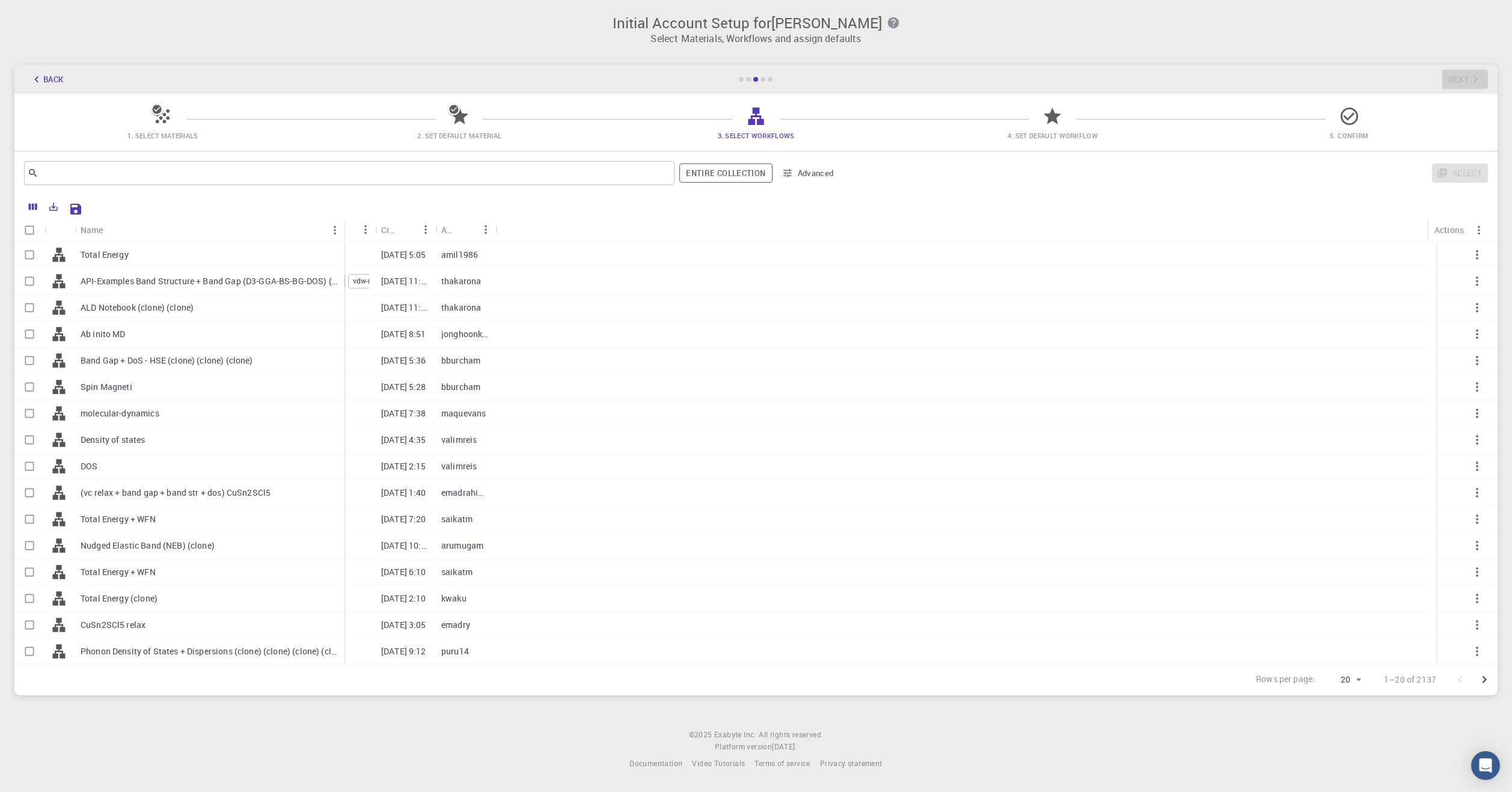
drag, startPoint x: 134, startPoint y: 227, endPoint x: 344, endPoint y: 226, distance: 210.0
click at [344, 226] on div "Name" at bounding box center [345, 230] width 12 height 23
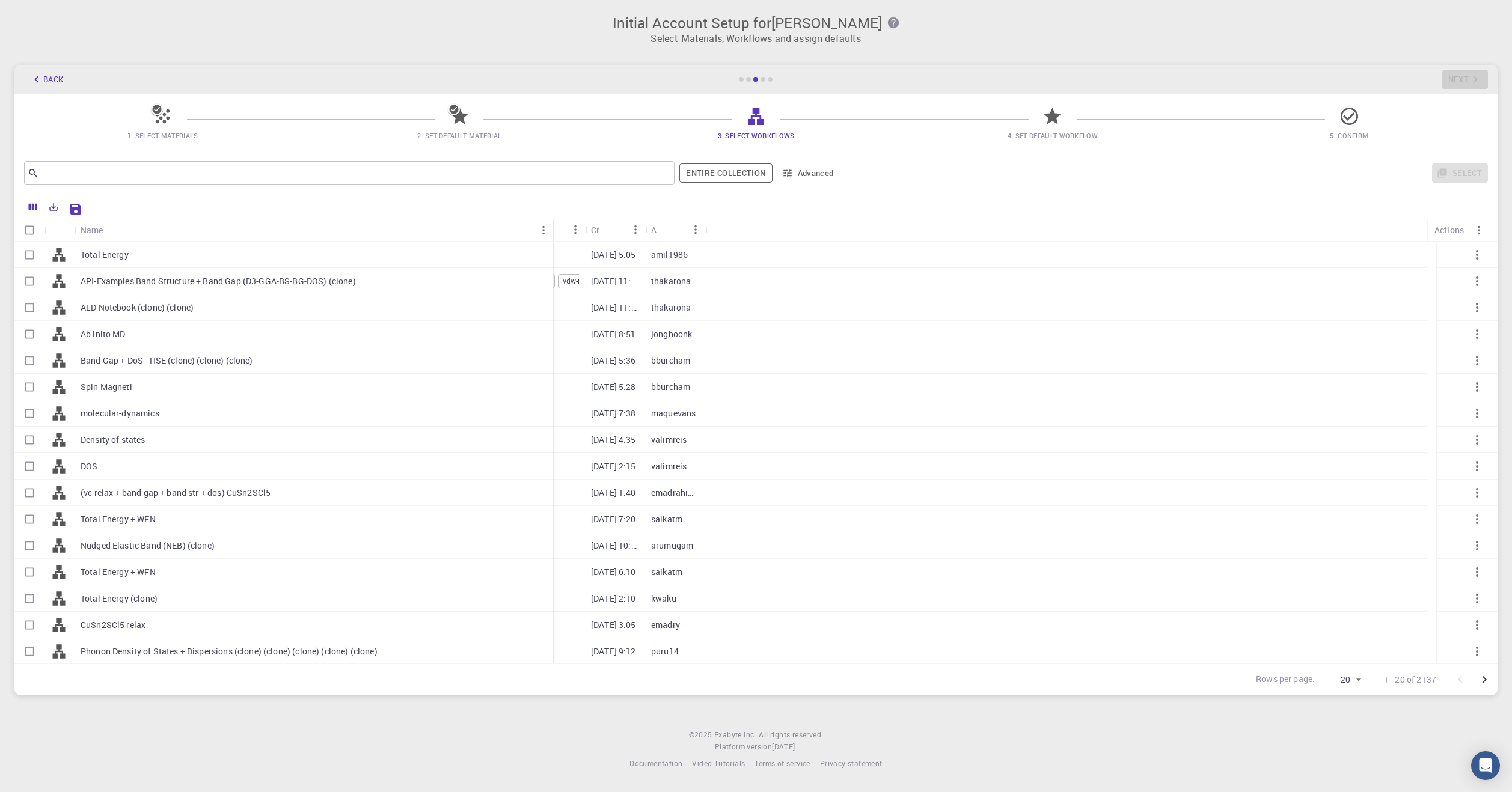
drag, startPoint x: 343, startPoint y: 230, endPoint x: 551, endPoint y: 231, distance: 208.0
click at [551, 231] on div "Name" at bounding box center [554, 230] width 12 height 23
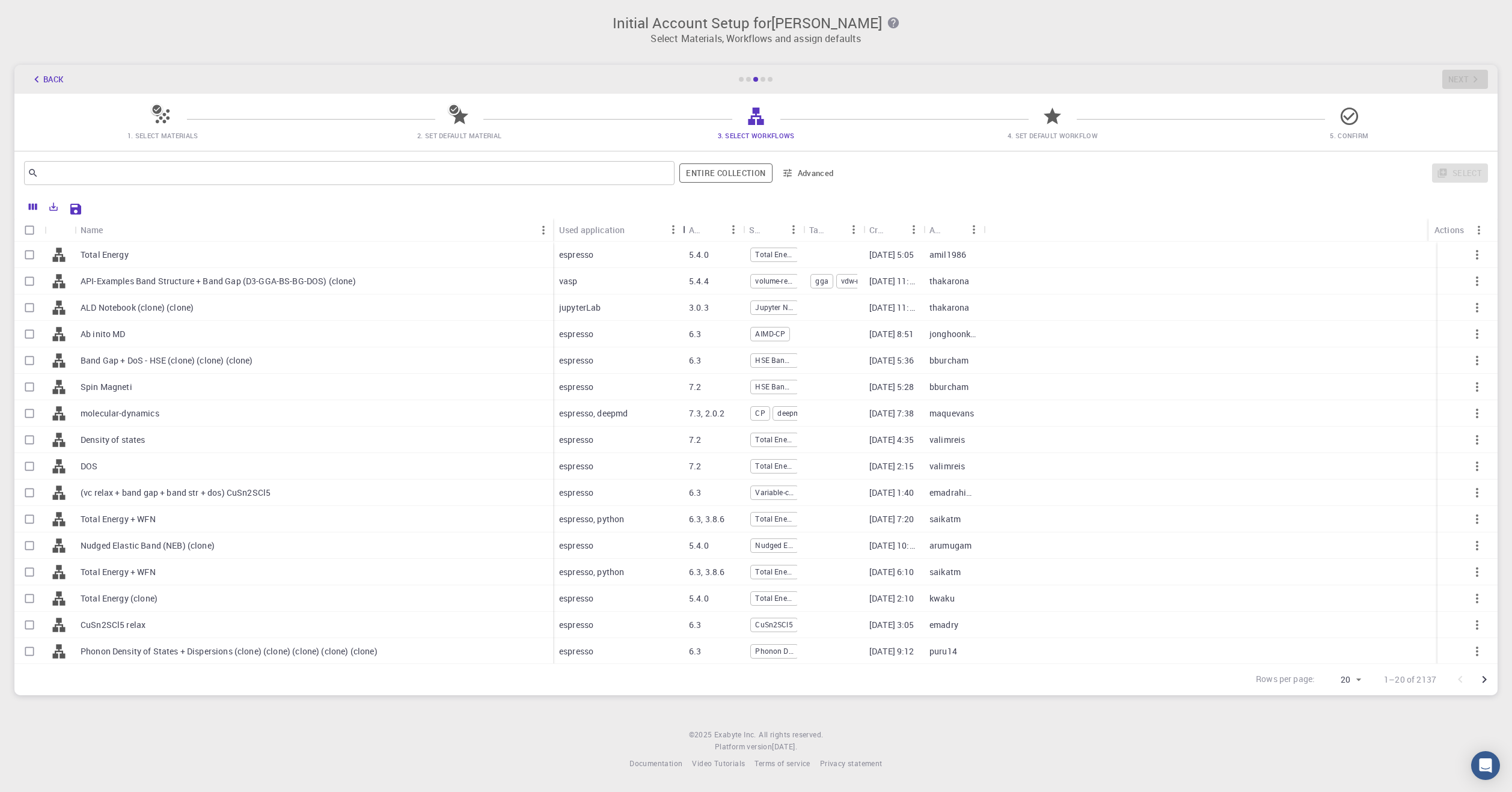
drag, startPoint x: 611, startPoint y: 227, endPoint x: 681, endPoint y: 227, distance: 70.0
click at [681, 227] on div "Used application" at bounding box center [684, 230] width 12 height 23
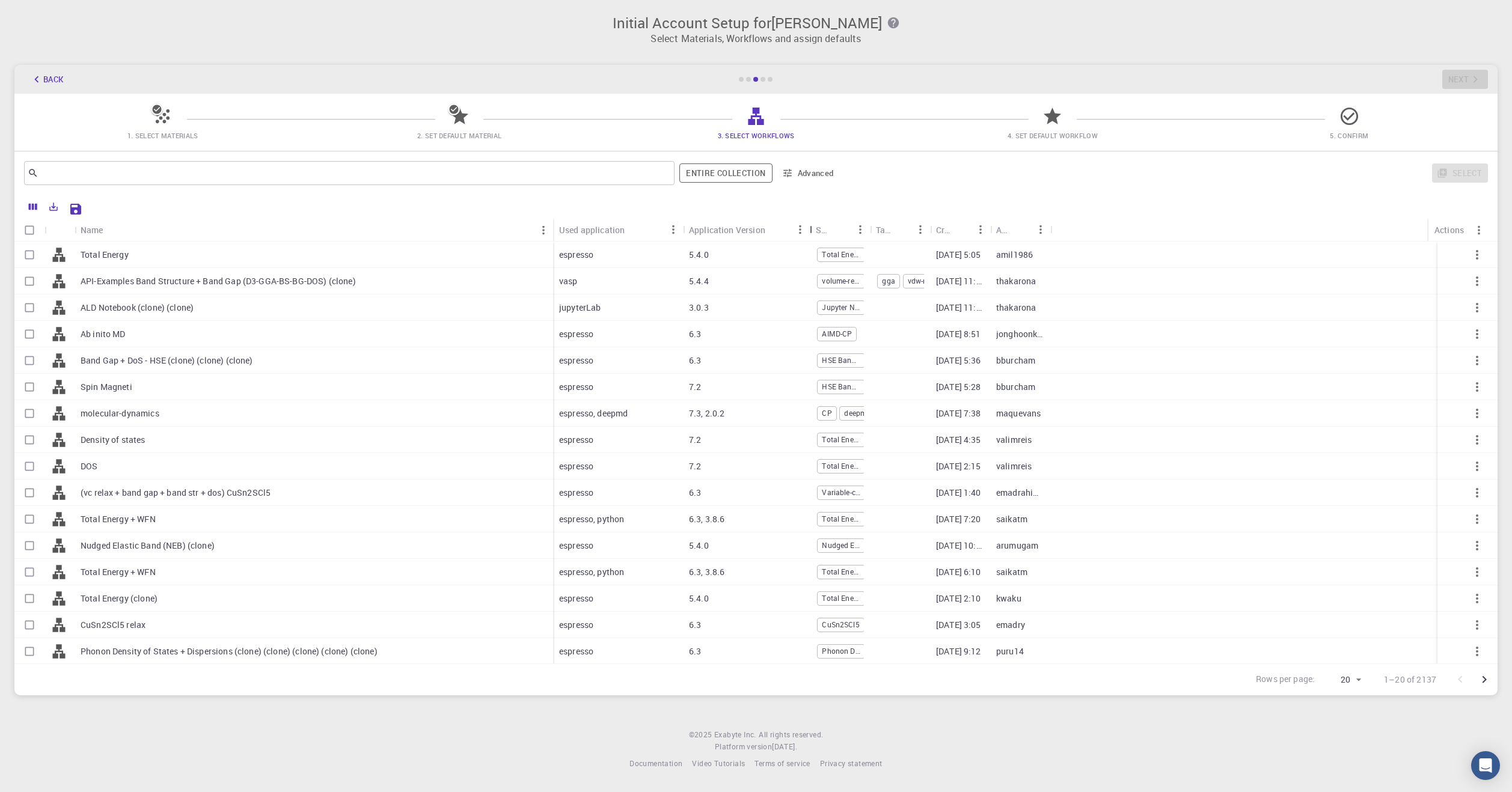
drag, startPoint x: 744, startPoint y: 228, endPoint x: 812, endPoint y: 223, distance: 68.2
click at [812, 223] on div "Application Version" at bounding box center [811, 230] width 12 height 23
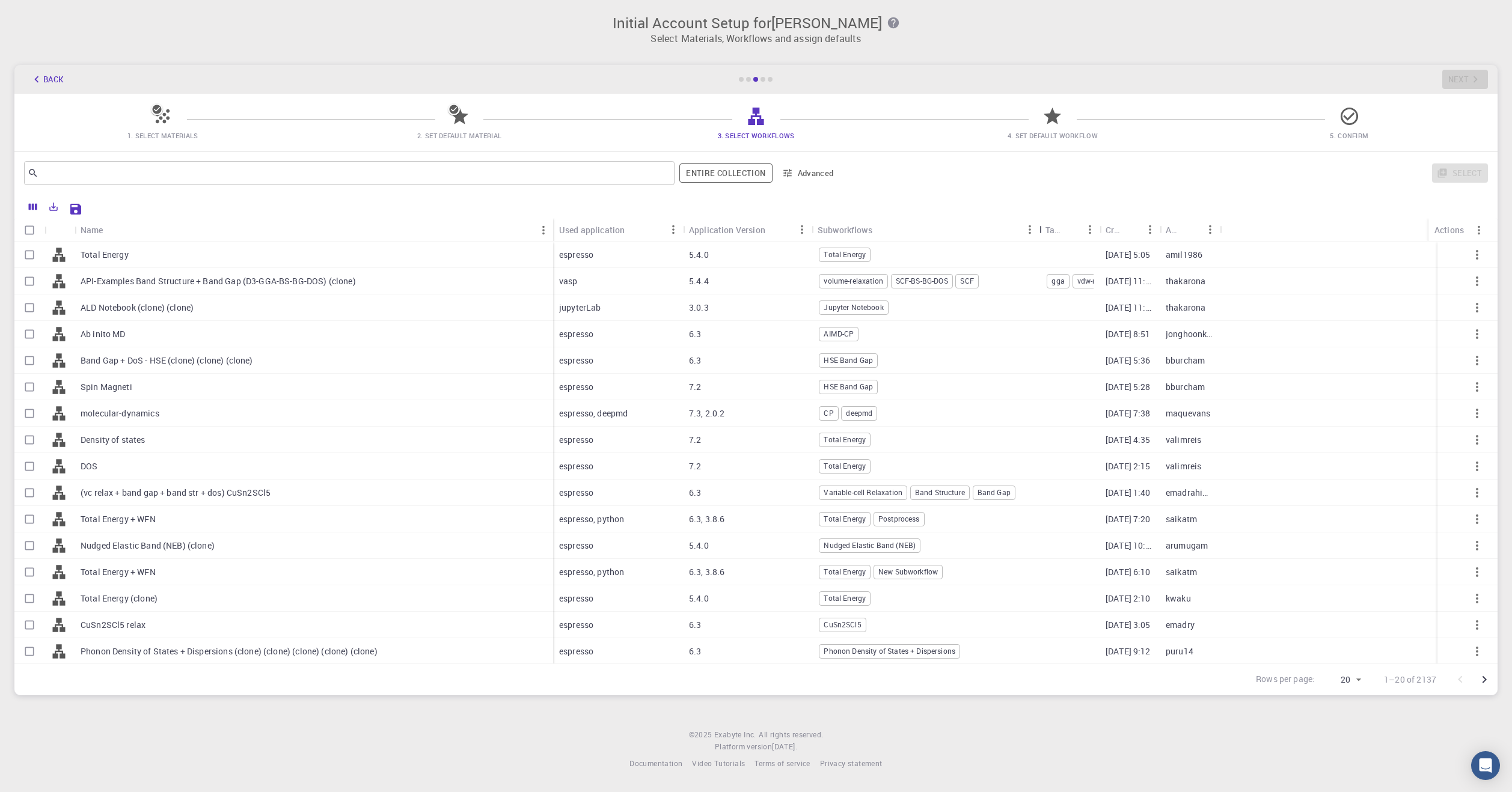
drag, startPoint x: 876, startPoint y: 226, endPoint x: 1043, endPoint y: 235, distance: 167.2
click at [1043, 235] on div "Subworkflows" at bounding box center [1041, 230] width 12 height 23
click at [29, 336] on input "Select row" at bounding box center [30, 334] width 23 height 23
checkbox input "true"
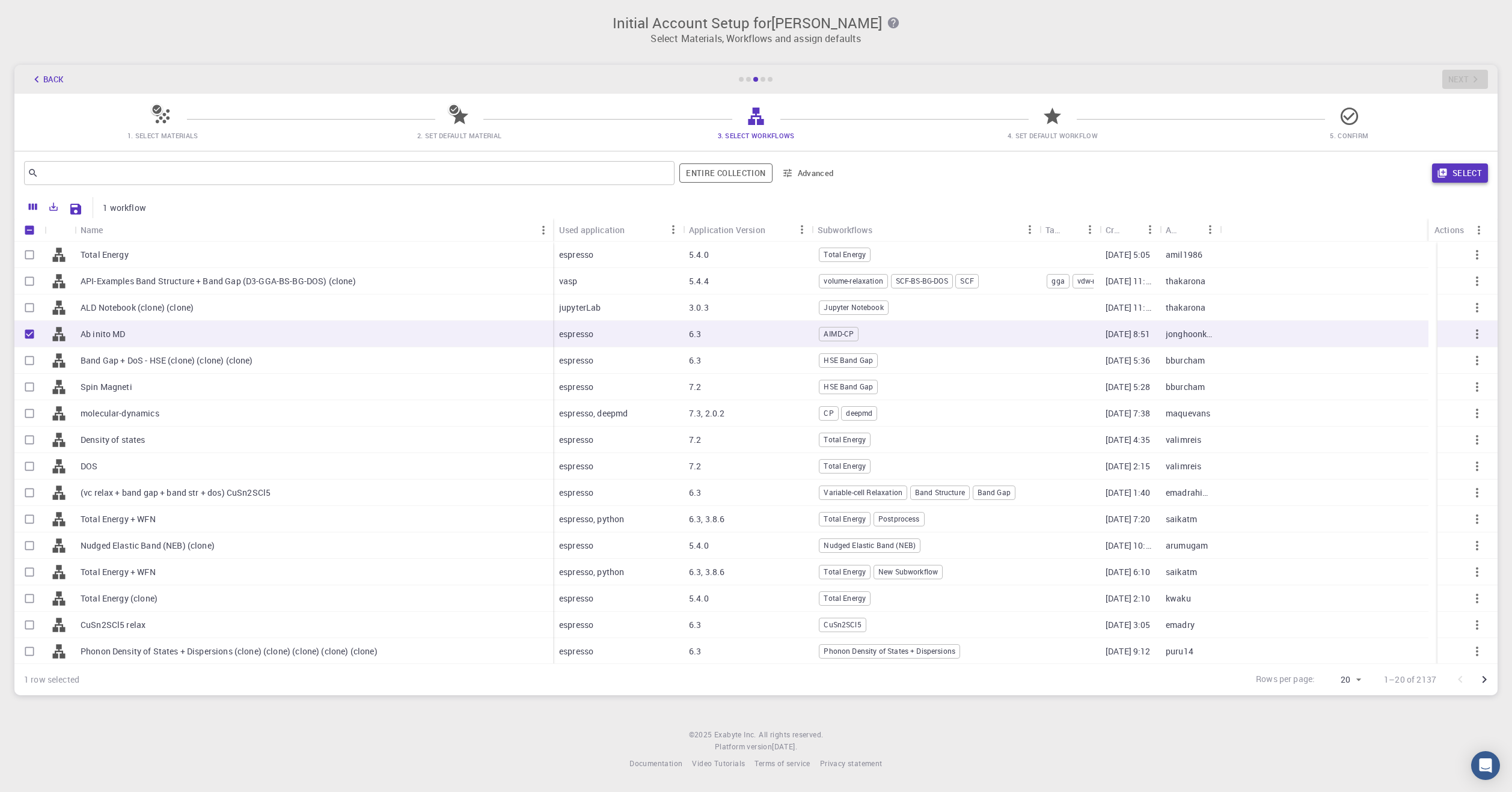
click at [1465, 175] on button "Select" at bounding box center [1460, 172] width 56 height 19
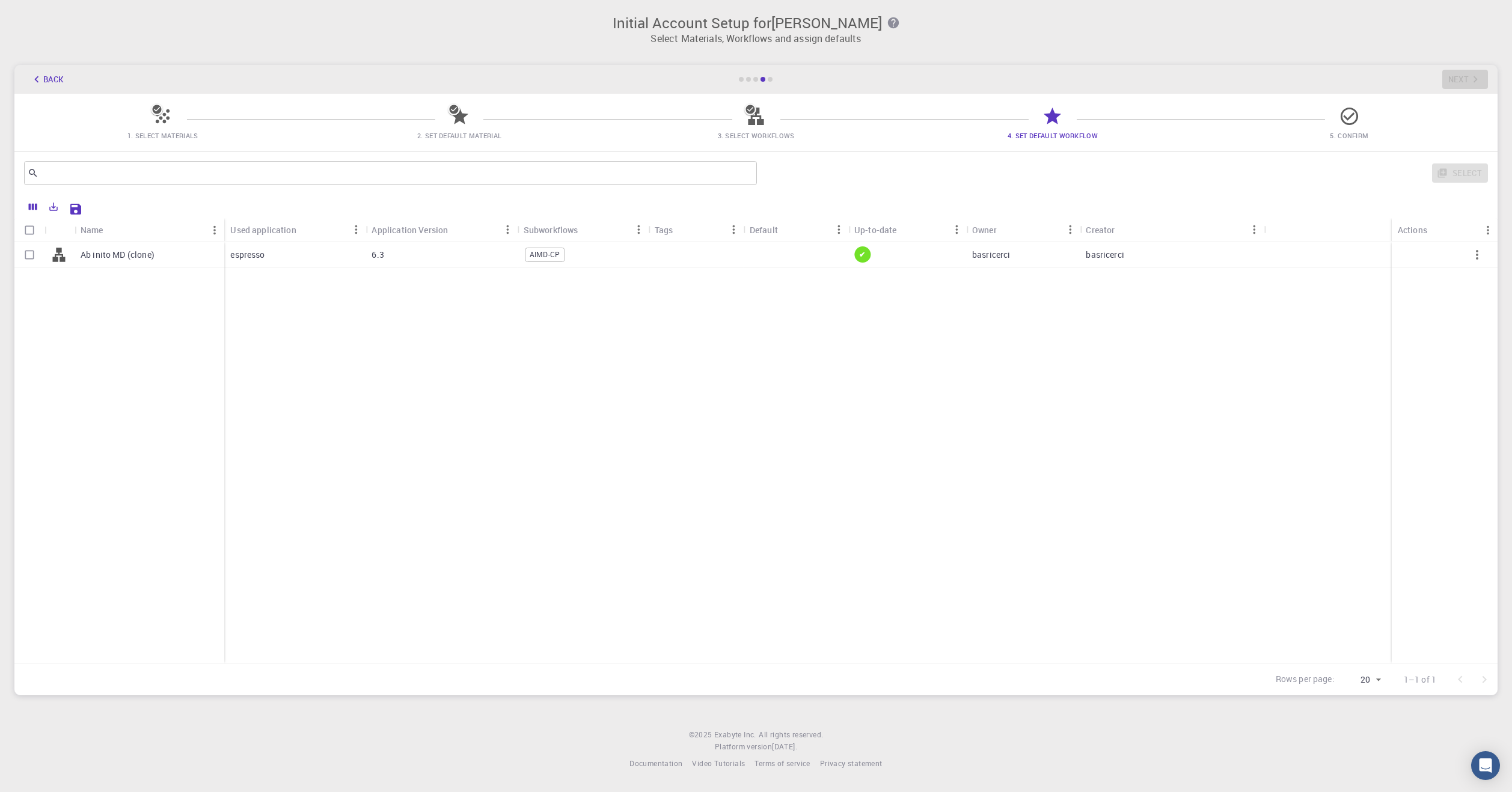
click at [34, 261] on input "Select row" at bounding box center [30, 254] width 23 height 23
checkbox input "true"
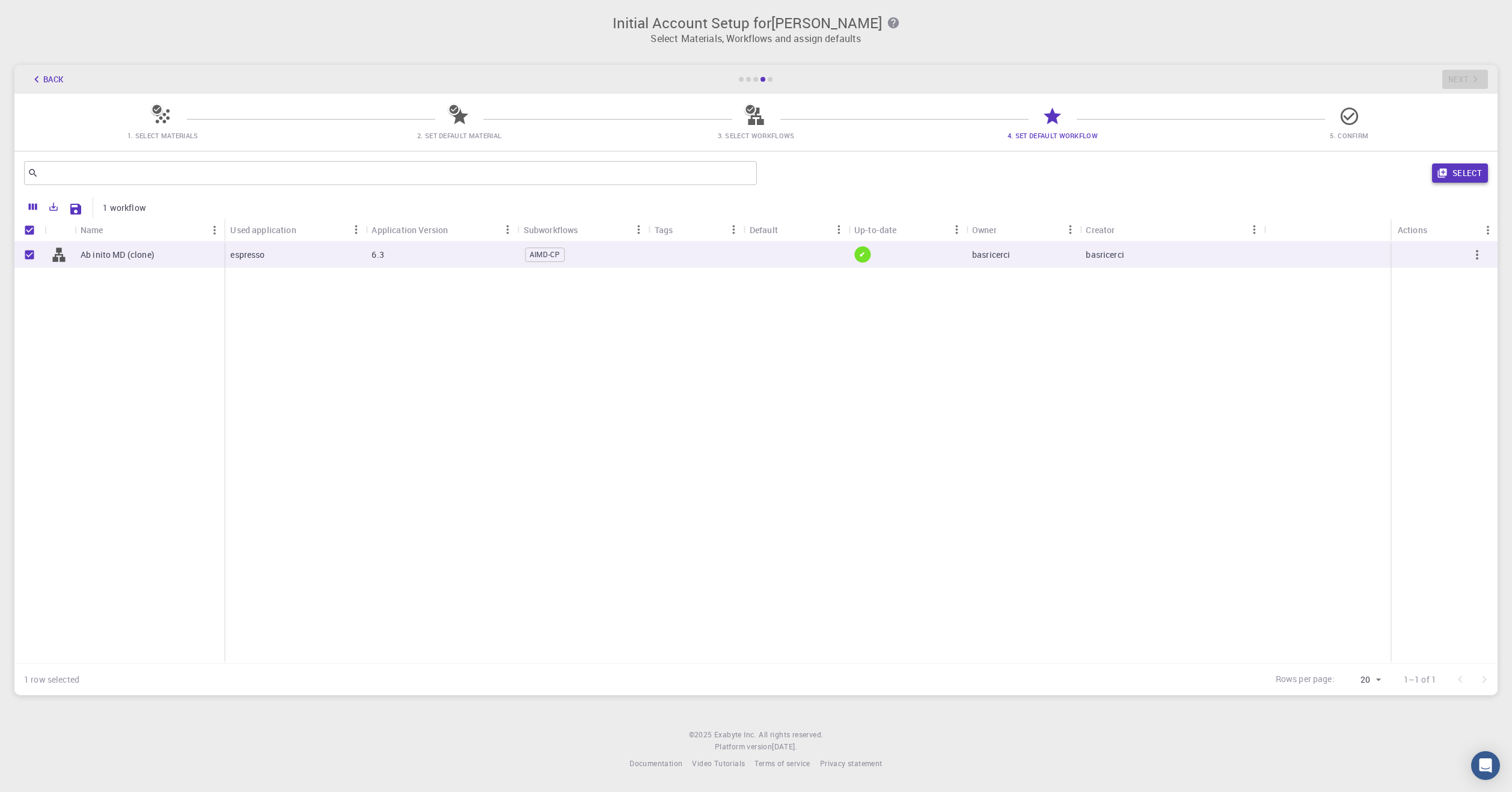
click at [1469, 181] on button "Select" at bounding box center [1460, 172] width 56 height 19
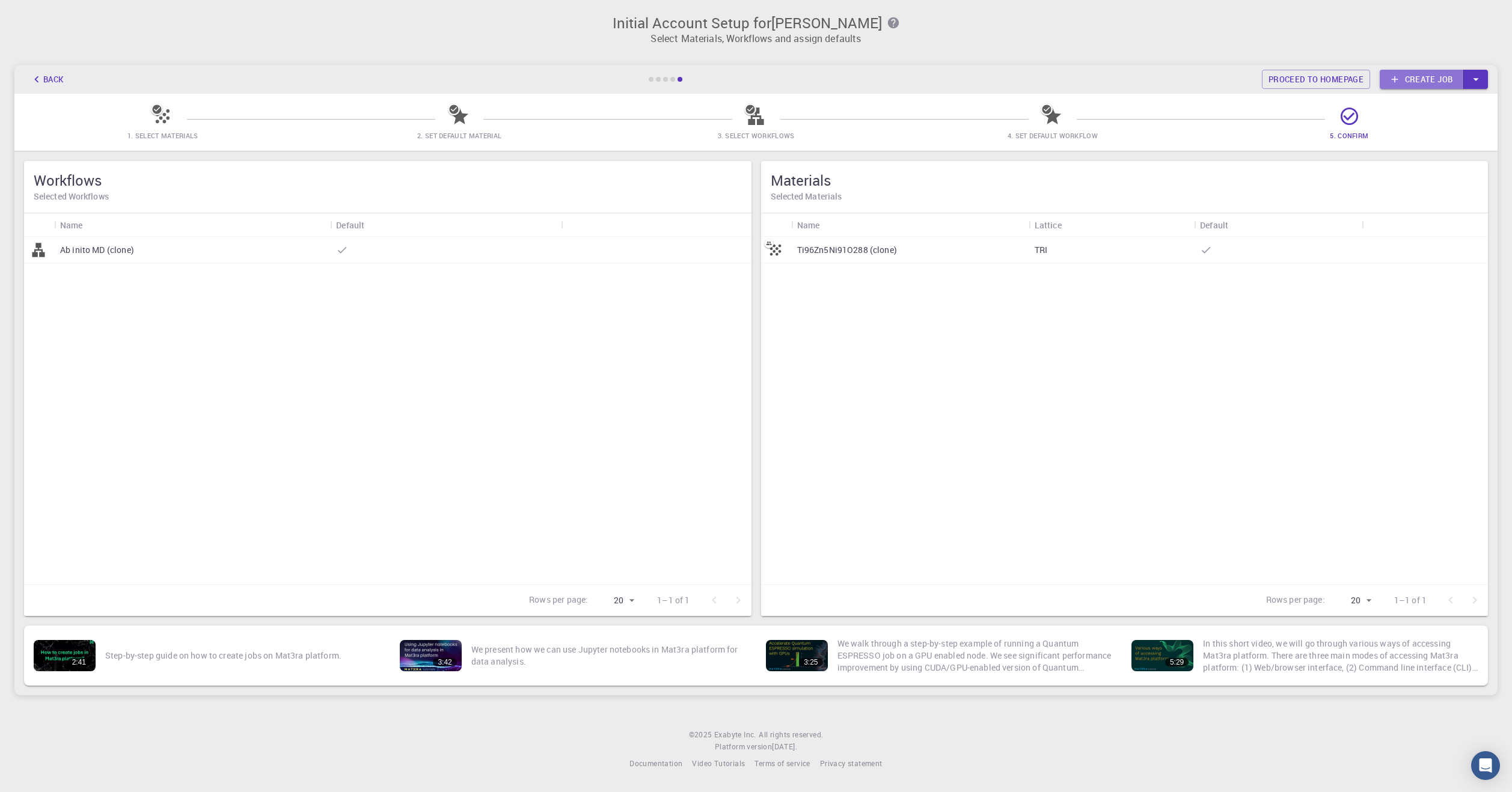
click at [1458, 85] on link "Create job" at bounding box center [1422, 79] width 84 height 19
